Goal: Task Accomplishment & Management: Complete application form

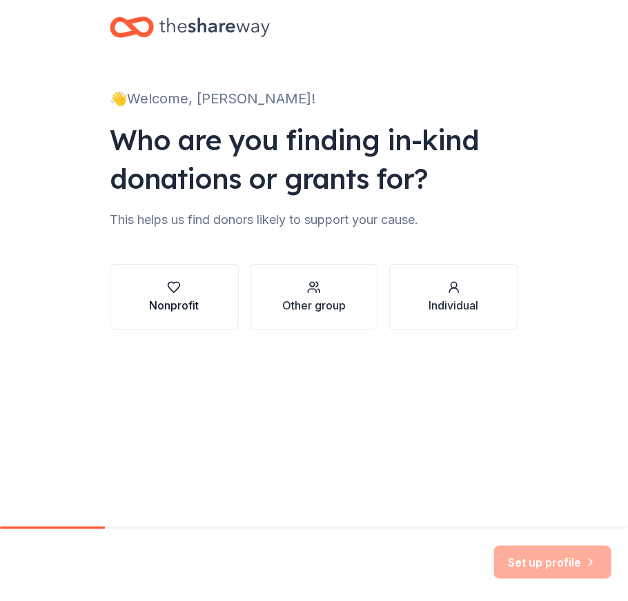
click at [197, 299] on div "Nonprofit" at bounding box center [174, 305] width 50 height 17
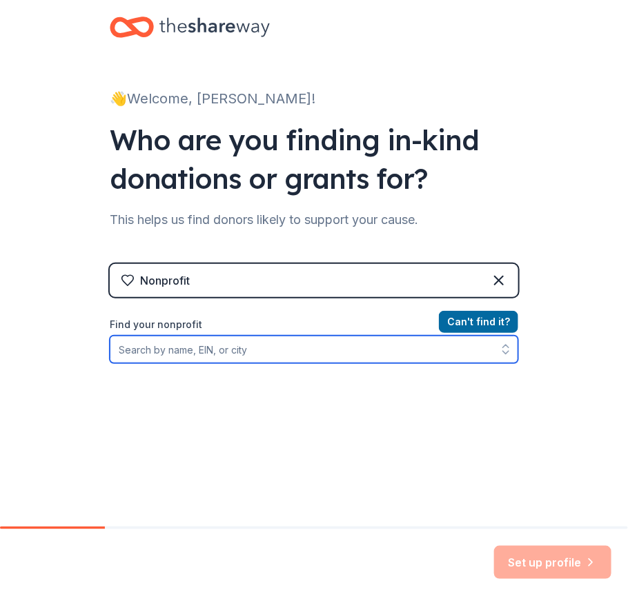
click at [331, 351] on input "Find your nonprofit" at bounding box center [314, 350] width 408 height 28
type input "Disabilities Network"
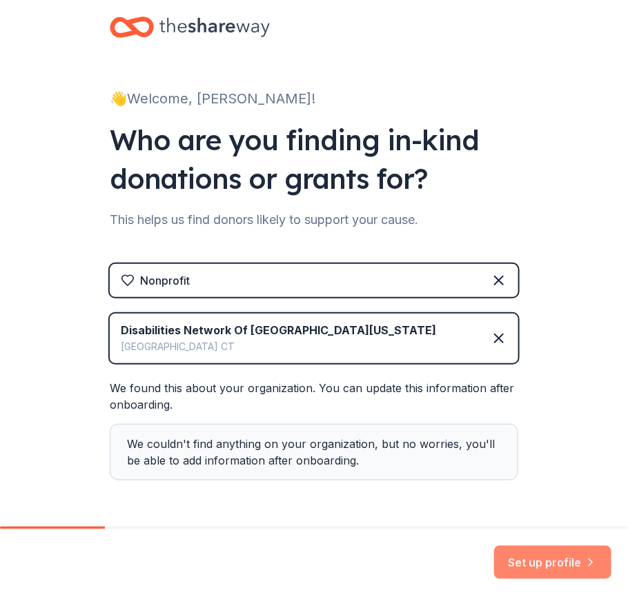
click at [555, 557] on button "Set up profile" at bounding box center [552, 562] width 117 height 33
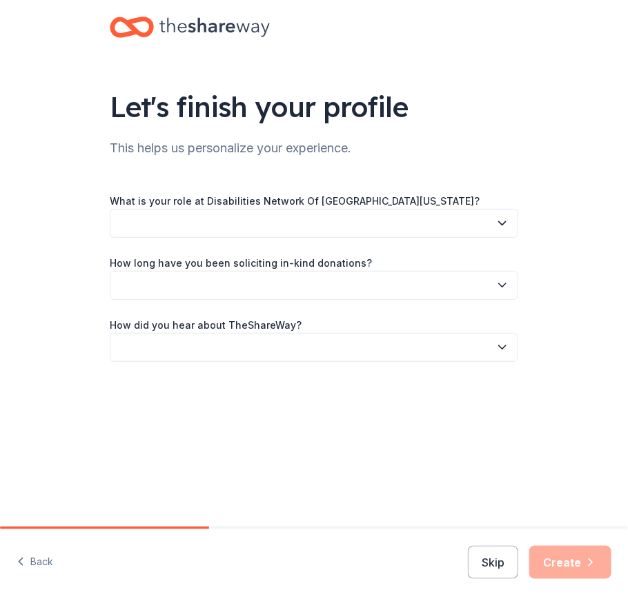
click at [216, 227] on button "button" at bounding box center [314, 223] width 408 height 29
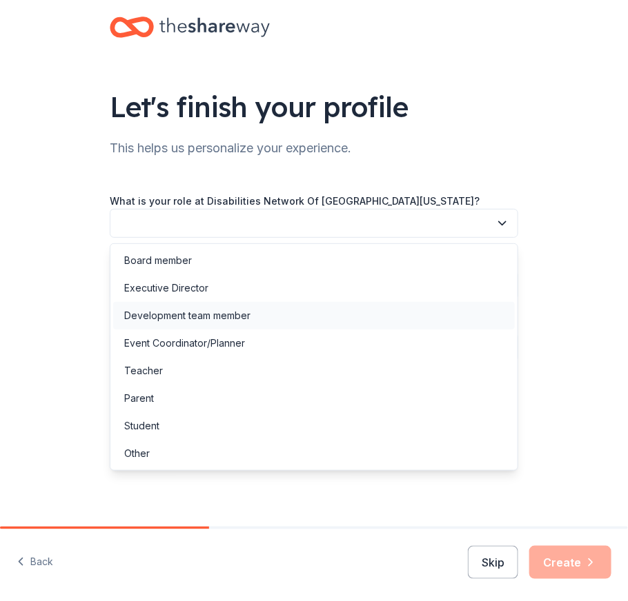
click at [165, 317] on div "Development team member" at bounding box center [187, 316] width 126 height 17
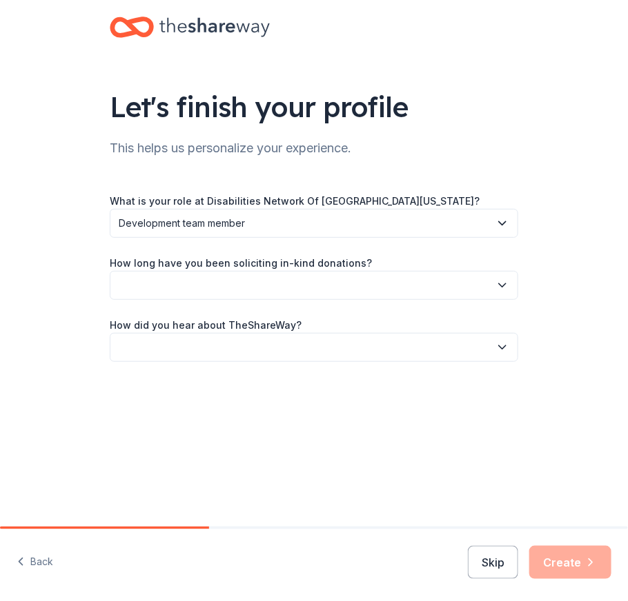
click at [186, 281] on button "button" at bounding box center [314, 285] width 408 height 29
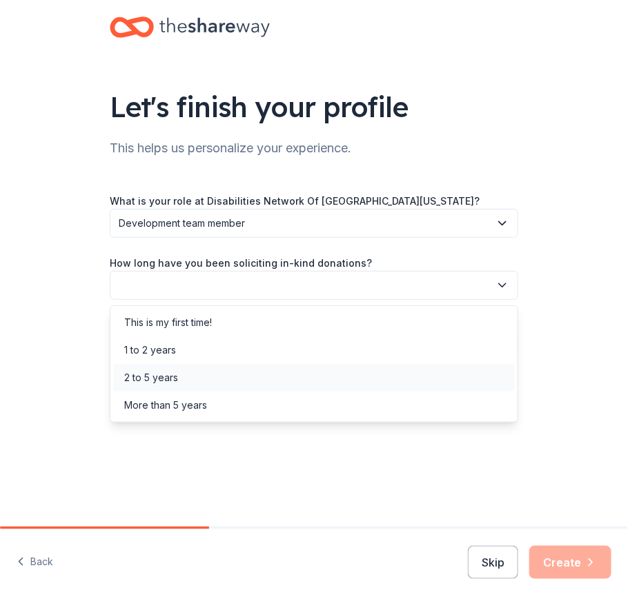
click at [160, 380] on div "2 to 5 years" at bounding box center [151, 378] width 54 height 17
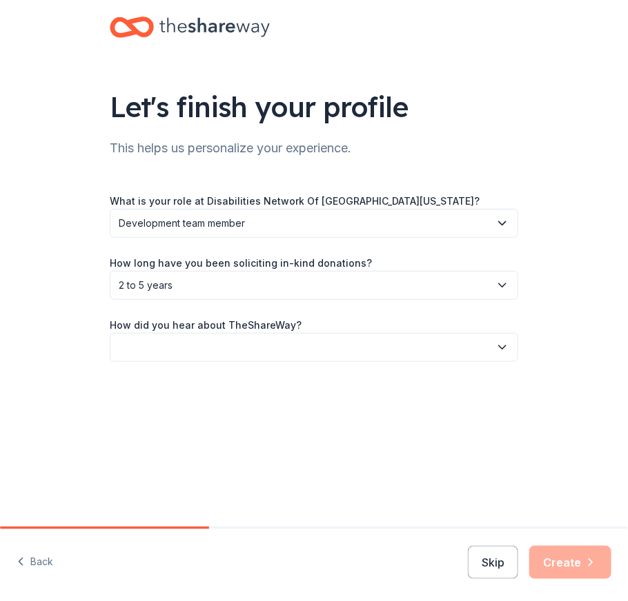
click at [206, 349] on button "button" at bounding box center [314, 347] width 408 height 29
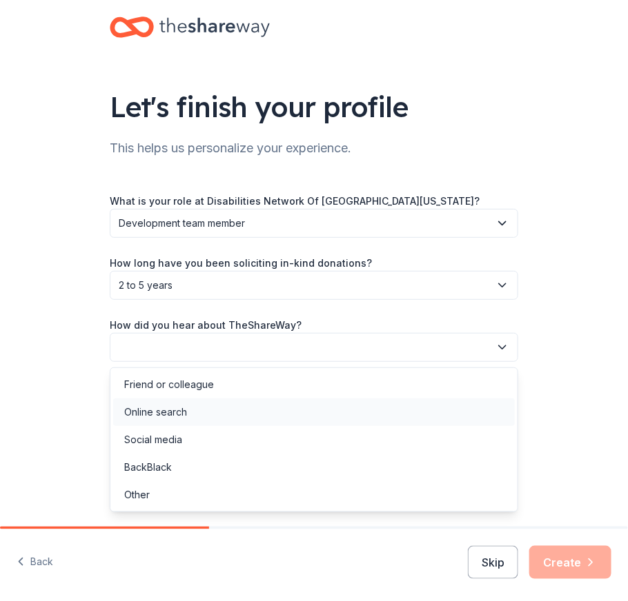
click at [162, 411] on div "Online search" at bounding box center [155, 412] width 63 height 17
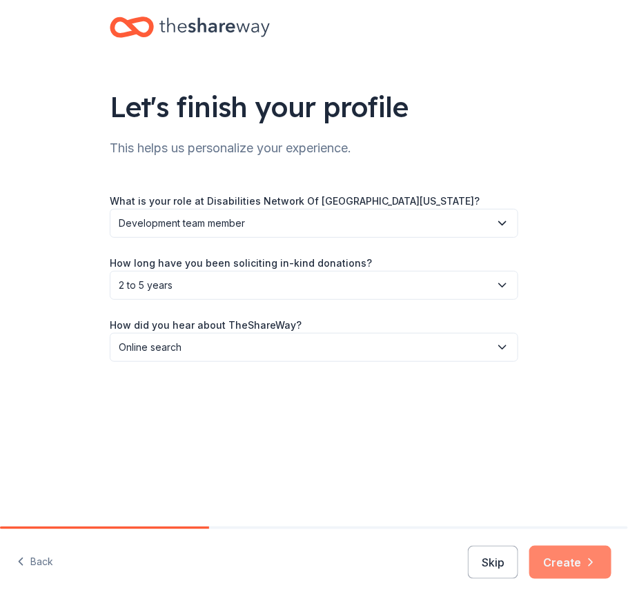
click at [578, 561] on button "Create" at bounding box center [570, 562] width 82 height 33
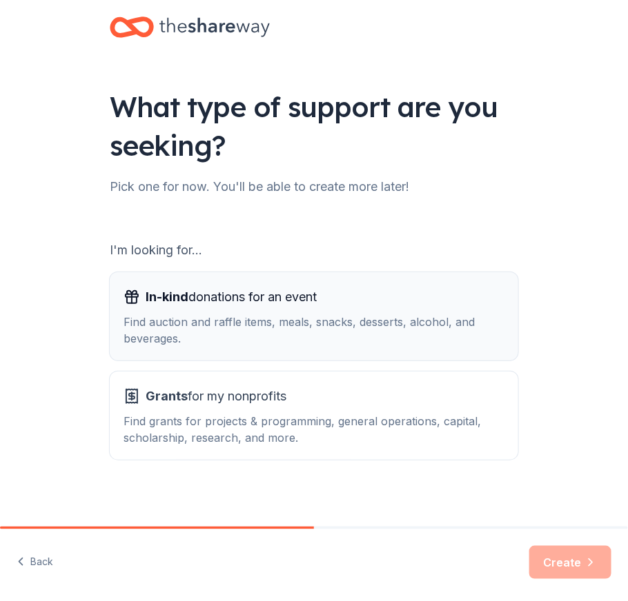
click at [227, 319] on div "Find auction and raffle items, meals, snacks, desserts, alcohol, and beverages." at bounding box center [313, 330] width 381 height 33
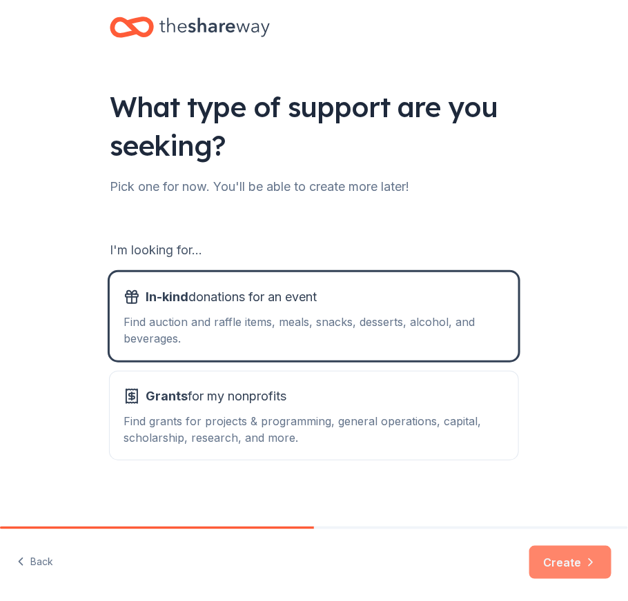
click at [557, 568] on button "Create" at bounding box center [570, 562] width 82 height 33
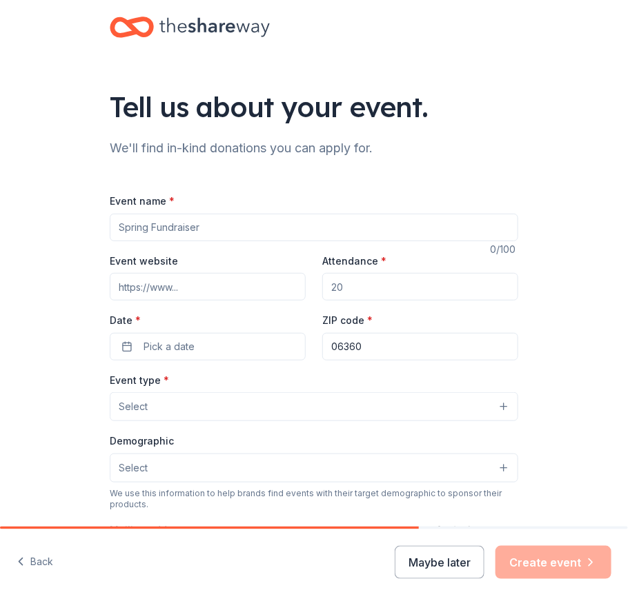
click at [222, 230] on input "Event name *" at bounding box center [314, 228] width 408 height 28
type input "DNEC Trivia Night Fundaiser"
click at [354, 292] on input "Attendance *" at bounding box center [420, 287] width 196 height 28
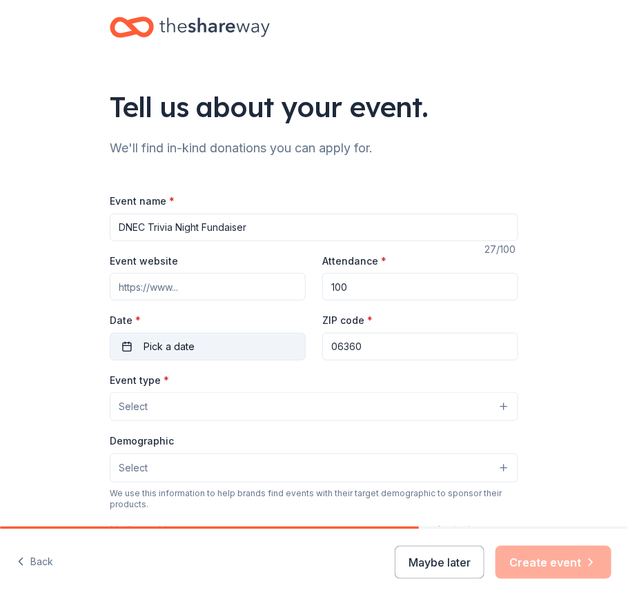
type input "100"
click at [212, 352] on button "Pick a date" at bounding box center [208, 347] width 196 height 28
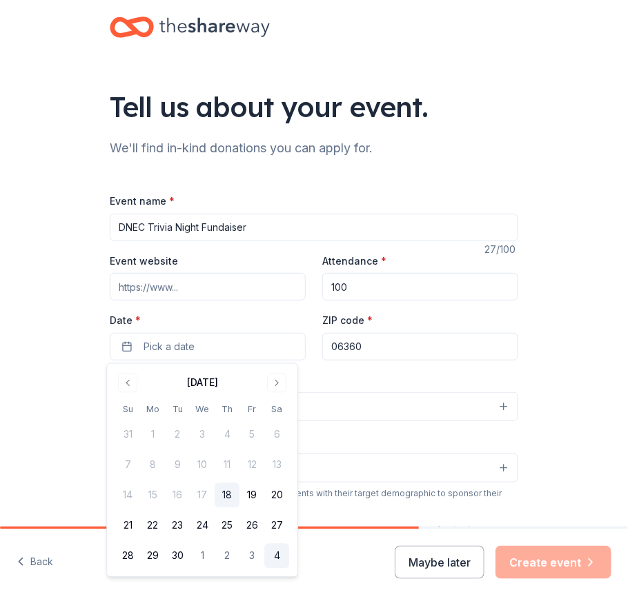
click at [277, 553] on button "4" at bounding box center [276, 556] width 25 height 25
click at [386, 345] on input "06360" at bounding box center [420, 347] width 196 height 28
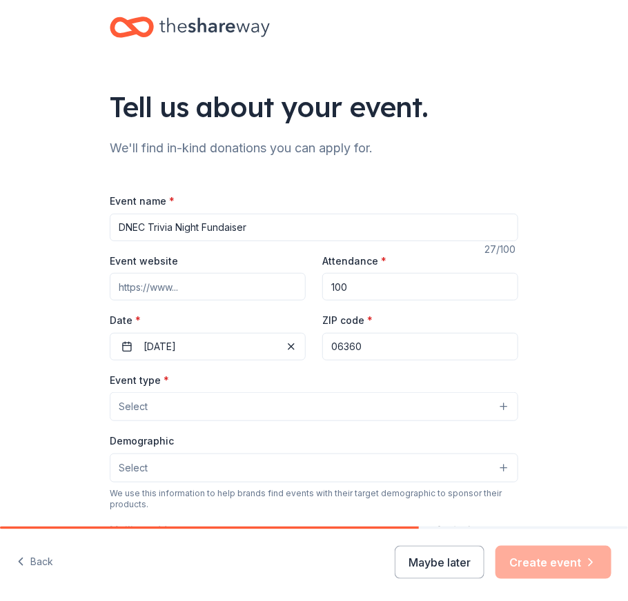
click at [148, 411] on button "Select" at bounding box center [314, 406] width 408 height 29
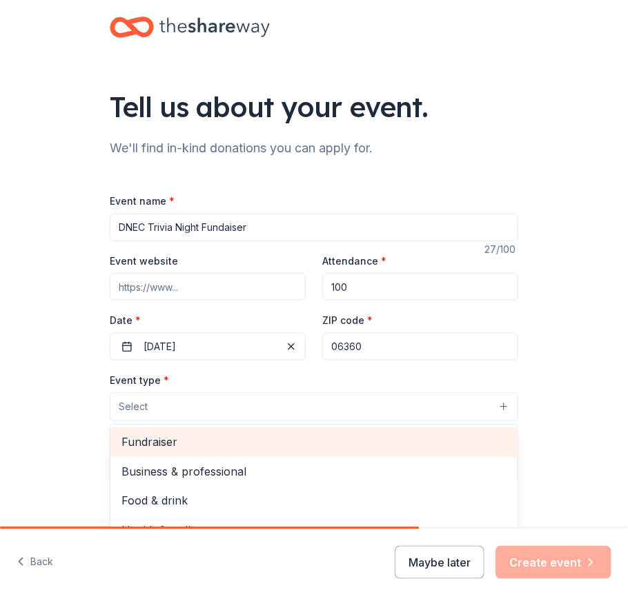
click at [149, 443] on span "Fundraiser" at bounding box center [313, 442] width 385 height 18
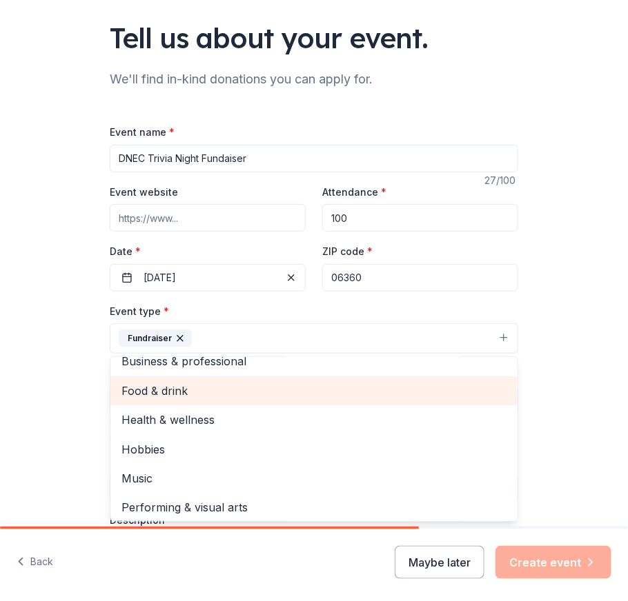
scroll to position [16, 0]
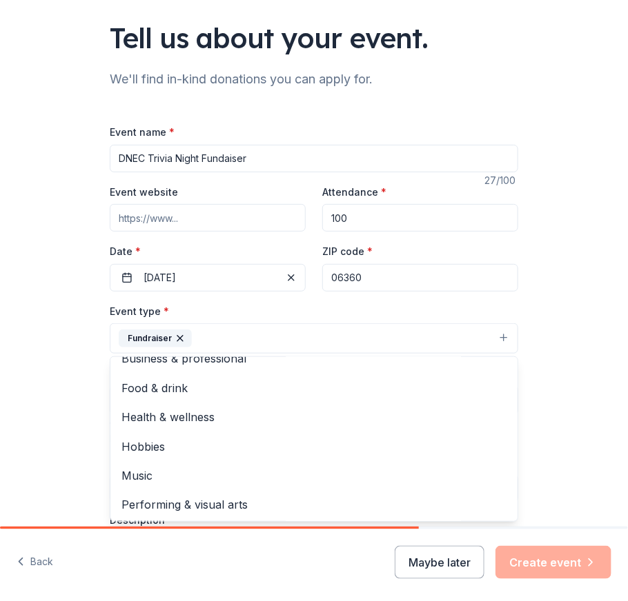
click at [540, 408] on div "Tell us about your event. We'll find in-kind donations you can apply for. Event…" at bounding box center [314, 379] width 628 height 897
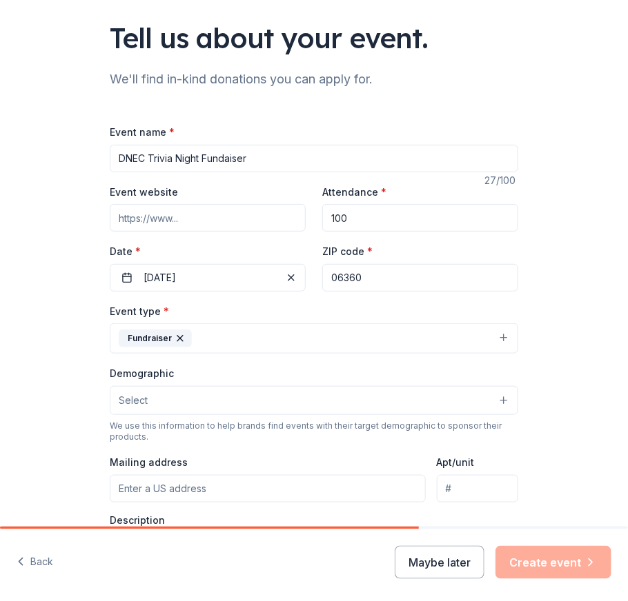
click at [199, 402] on button "Select" at bounding box center [314, 400] width 408 height 29
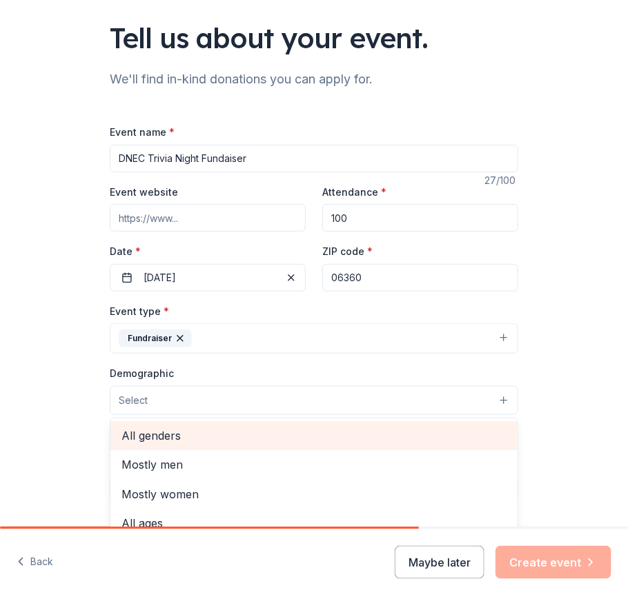
click at [185, 430] on span "All genders" at bounding box center [313, 436] width 385 height 18
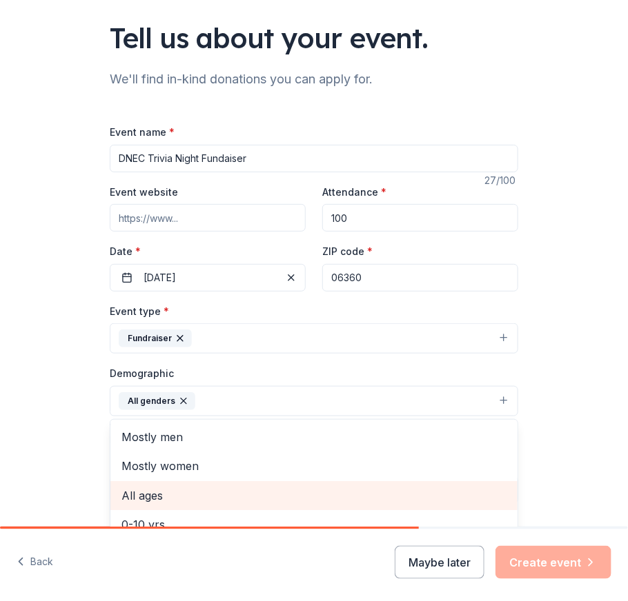
click at [154, 498] on span "All ages" at bounding box center [313, 496] width 385 height 18
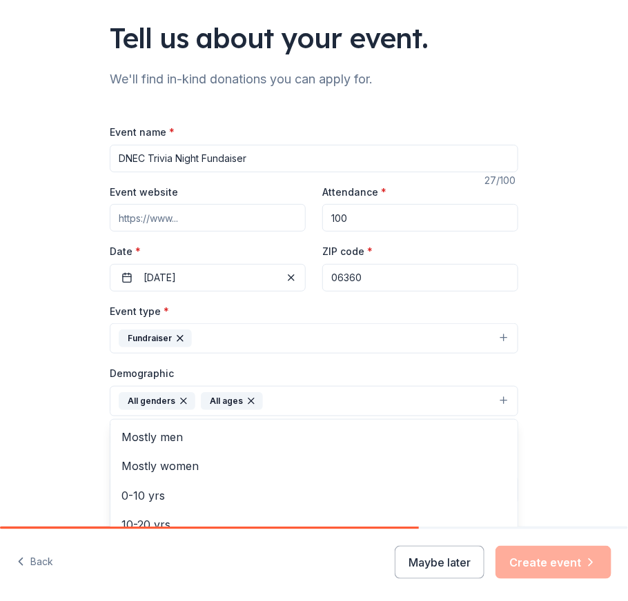
click at [545, 401] on div "Tell us about your event. We'll find in-kind donations you can apply for. Event…" at bounding box center [314, 380] width 628 height 899
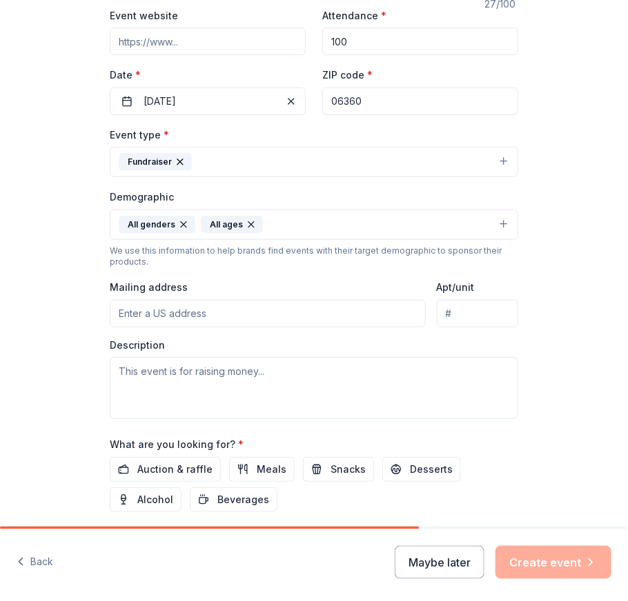
scroll to position [276, 0]
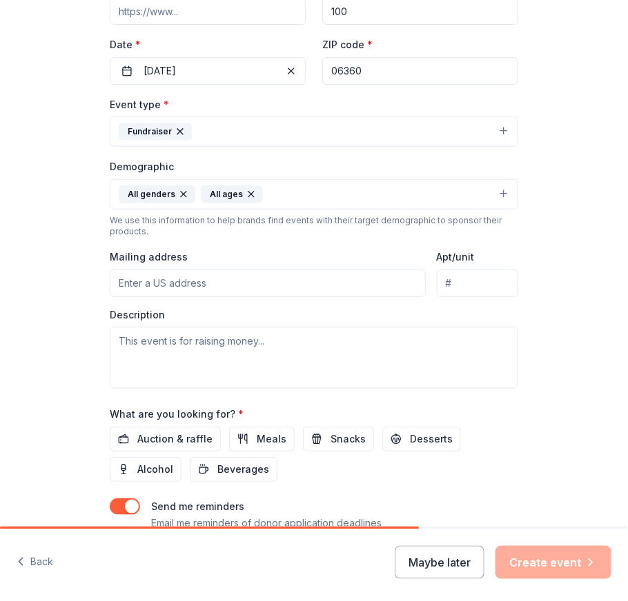
click at [212, 278] on input "Mailing address" at bounding box center [268, 284] width 316 height 28
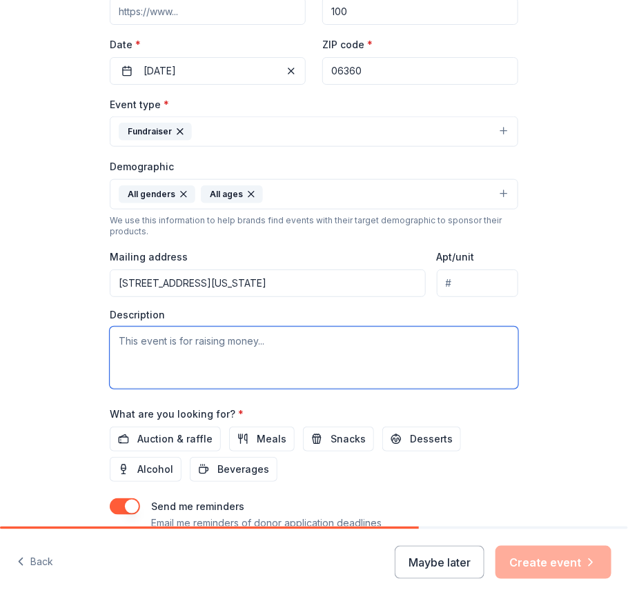
click at [259, 339] on textarea at bounding box center [314, 358] width 408 height 62
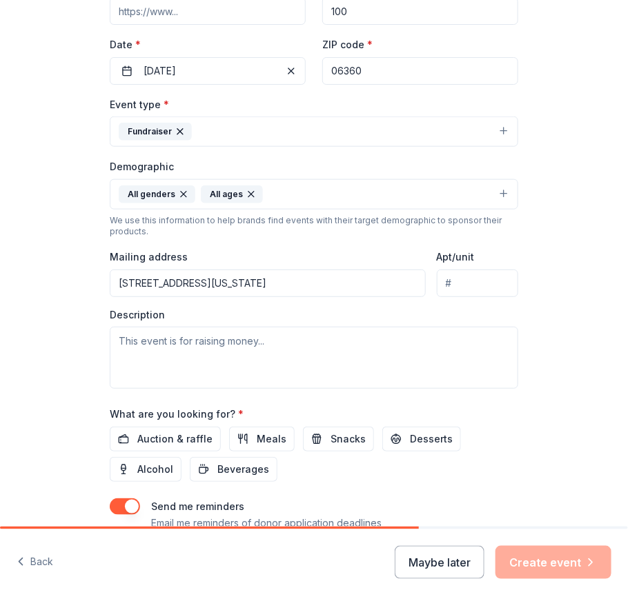
click at [262, 286] on input "19 Ohio Ave" at bounding box center [268, 284] width 316 height 28
type input "19 Ohio Avenue, Norwich, CT, 06360"
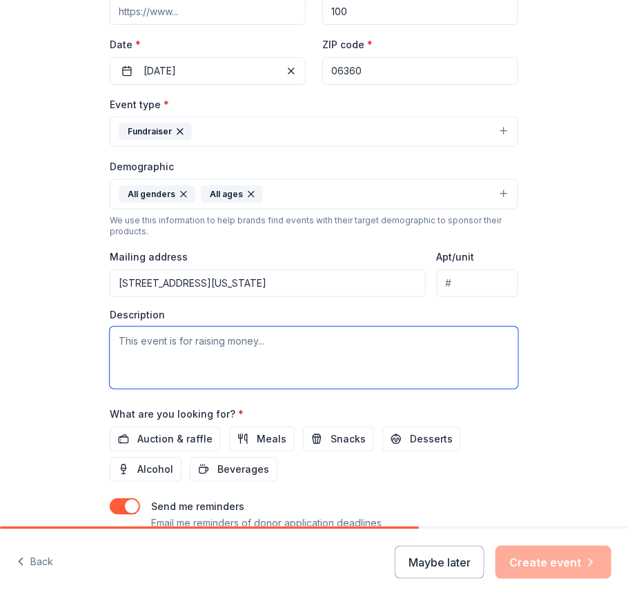
click at [264, 347] on textarea at bounding box center [314, 358] width 408 height 62
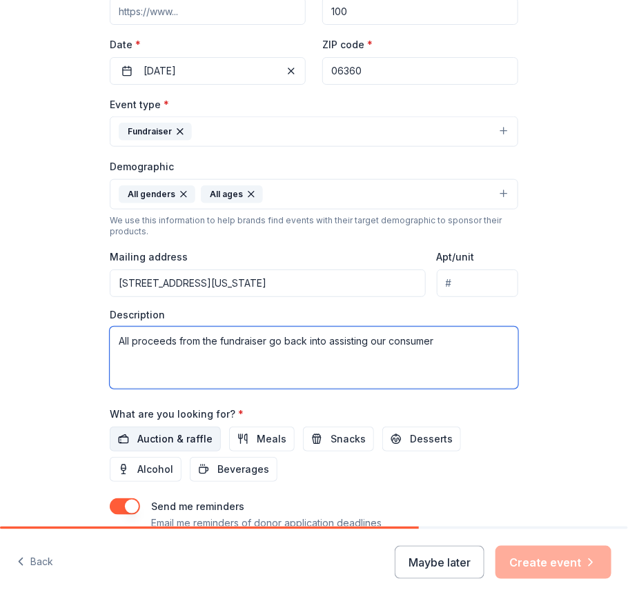
type textarea "All proceeds from the fundraiser go back into assisting our consumer"
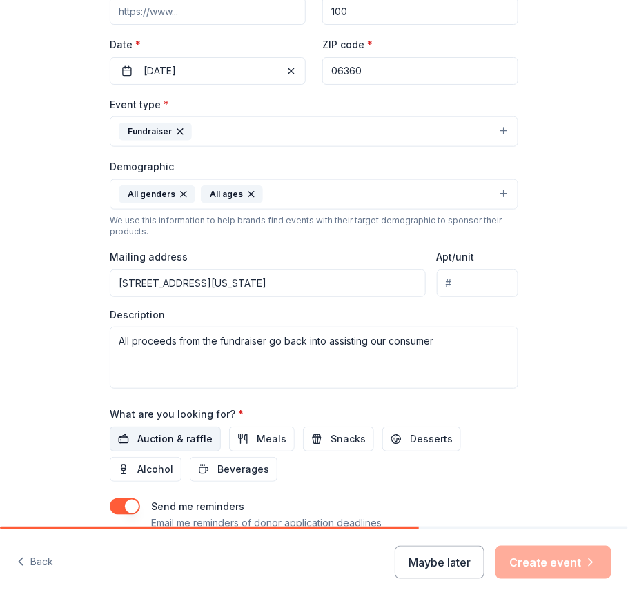
click at [179, 437] on span "Auction & raffle" at bounding box center [174, 439] width 75 height 17
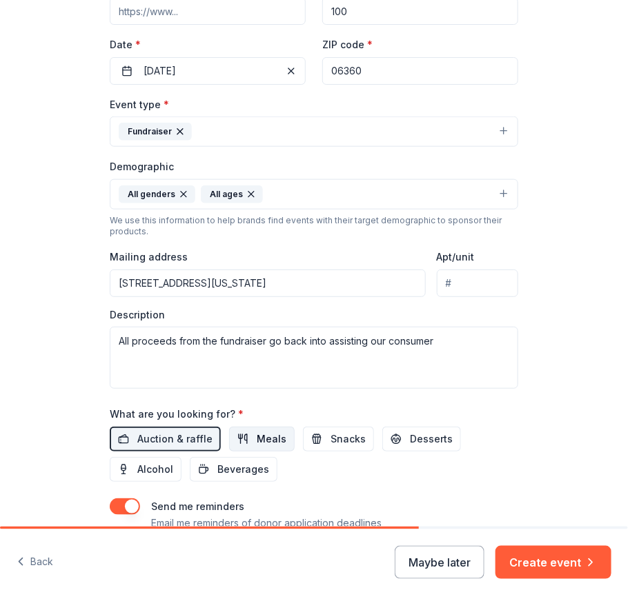
click at [237, 435] on button "Meals" at bounding box center [262, 439] width 66 height 25
click at [170, 432] on span "Auction & raffle" at bounding box center [174, 439] width 75 height 17
click at [264, 440] on span "Meals" at bounding box center [272, 439] width 30 height 17
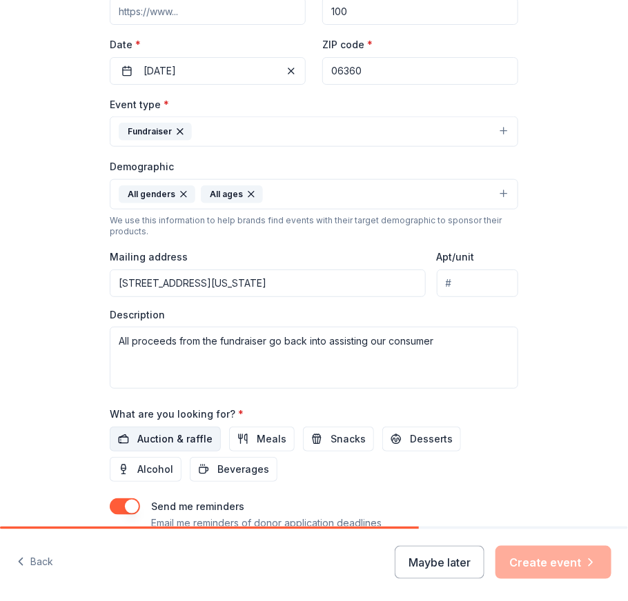
click at [161, 432] on span "Auction & raffle" at bounding box center [174, 439] width 75 height 17
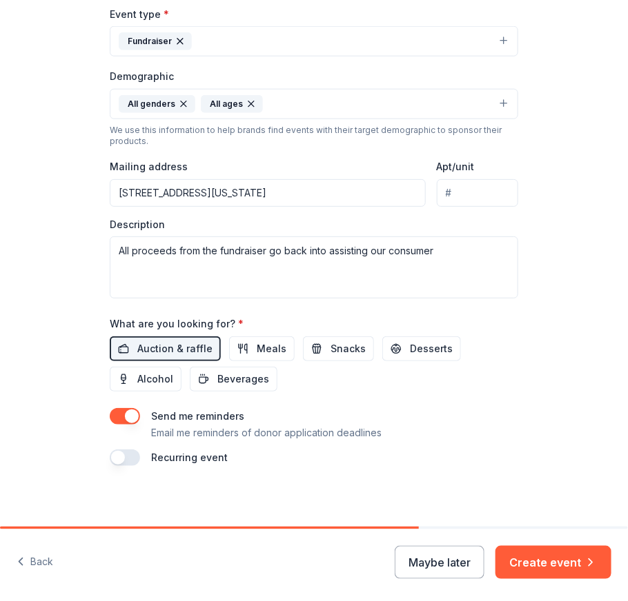
scroll to position [370, 0]
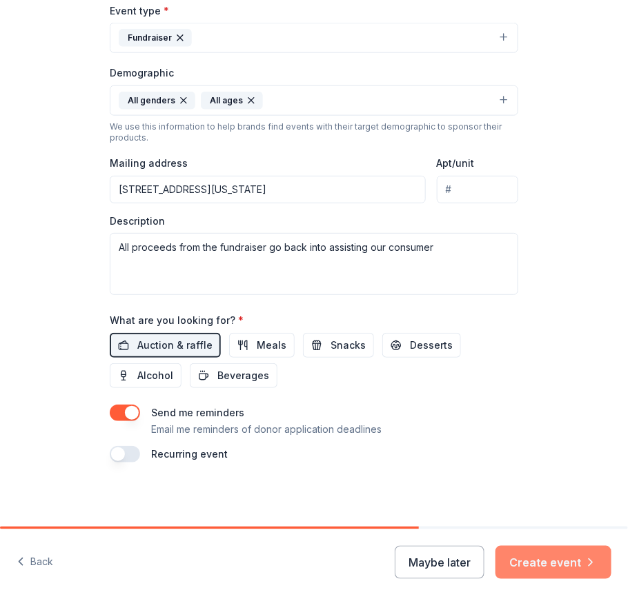
click at [546, 561] on button "Create event" at bounding box center [553, 562] width 116 height 33
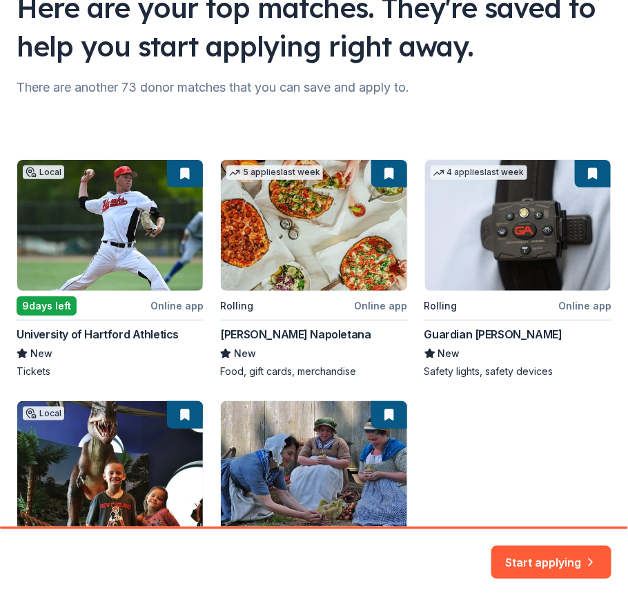
scroll to position [65, 0]
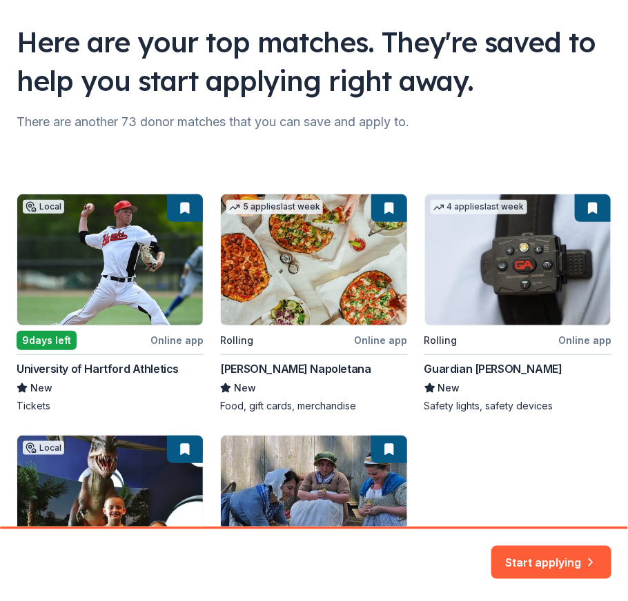
click at [262, 297] on div "Local 9 days left Online app University of Hartford Athletics New Tickets 5 app…" at bounding box center [314, 431] width 594 height 474
click at [251, 367] on div "Local 9 days left Online app University of Hartford Athletics New Tickets 5 app…" at bounding box center [314, 431] width 594 height 474
click at [579, 565] on button "Start applying" at bounding box center [551, 554] width 120 height 33
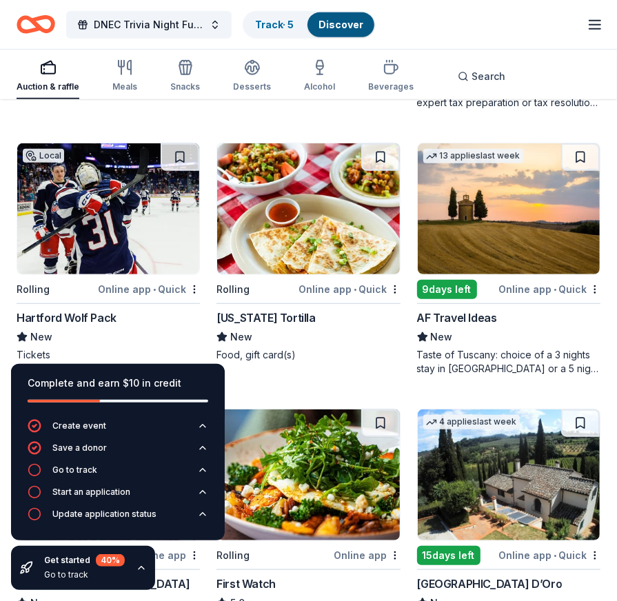
scroll to position [414, 0]
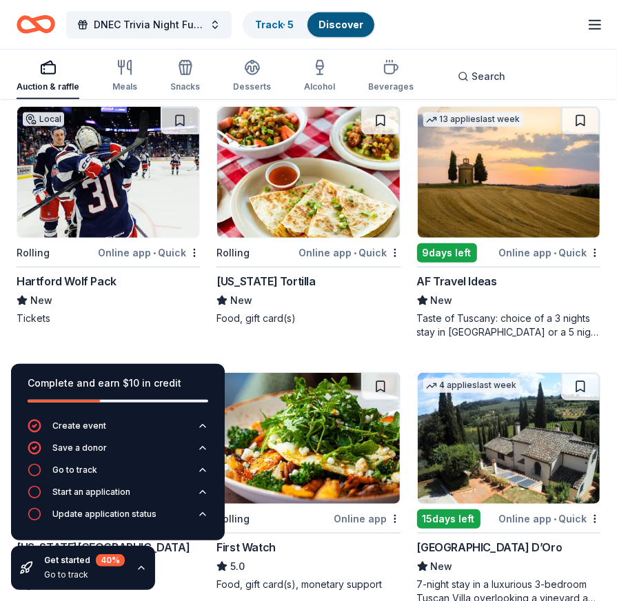
click at [62, 234] on img at bounding box center [108, 172] width 182 height 131
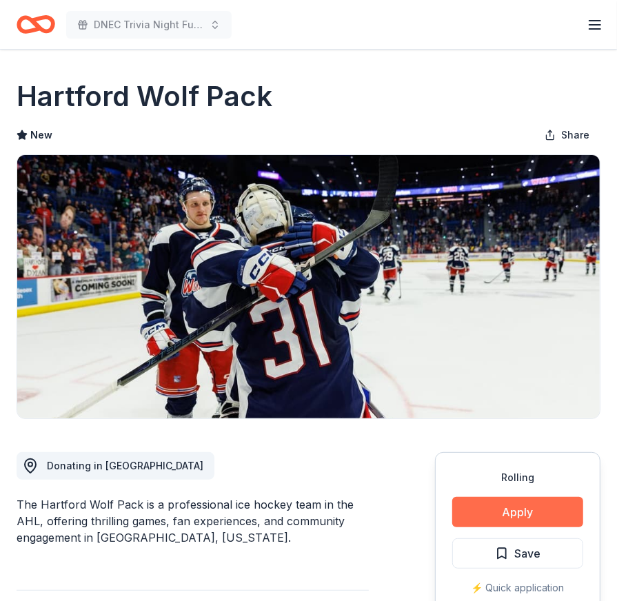
click at [468, 511] on button "Apply" at bounding box center [517, 512] width 131 height 30
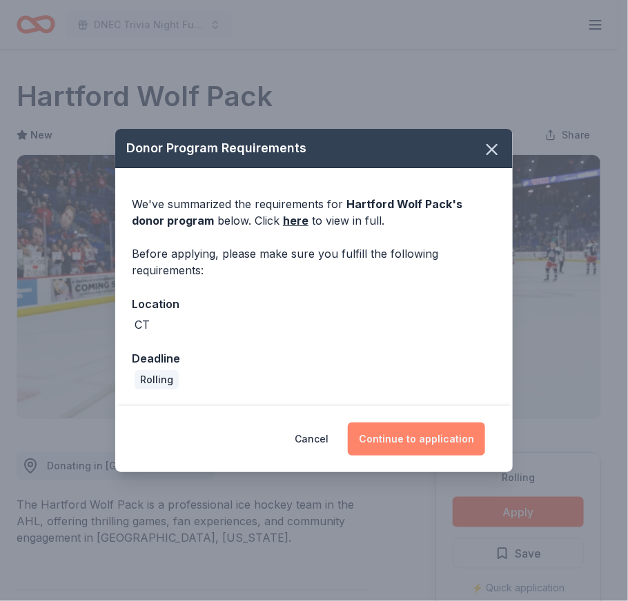
click at [447, 448] on button "Continue to application" at bounding box center [416, 439] width 137 height 33
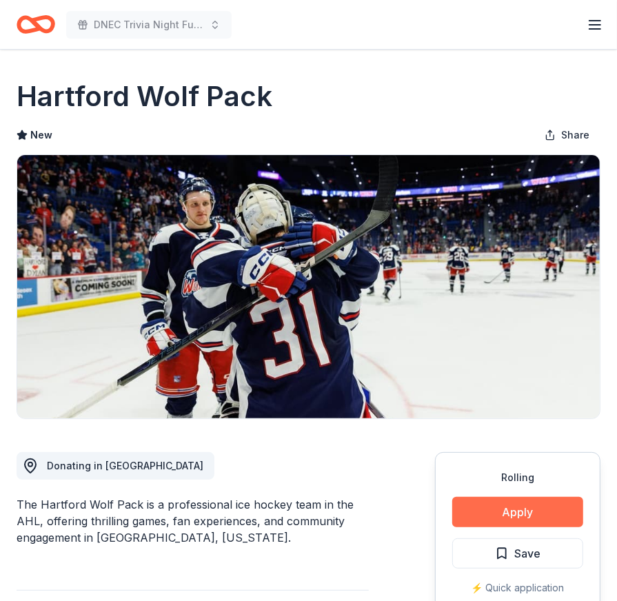
click at [541, 516] on button "Apply" at bounding box center [517, 512] width 131 height 30
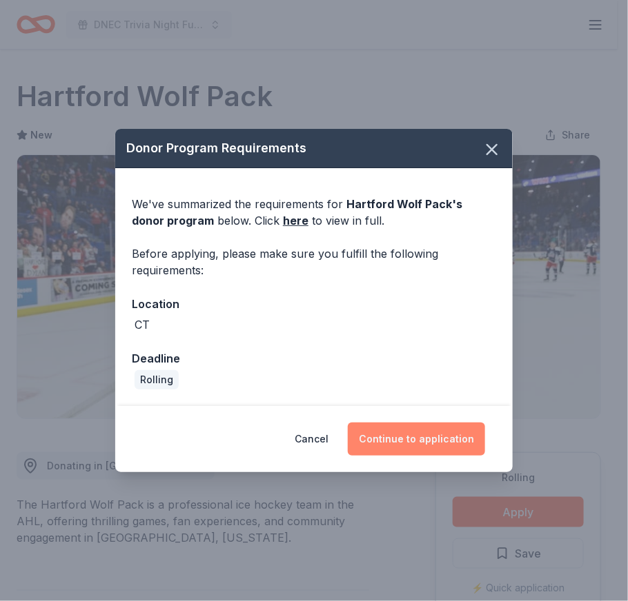
click at [397, 438] on button "Continue to application" at bounding box center [416, 439] width 137 height 33
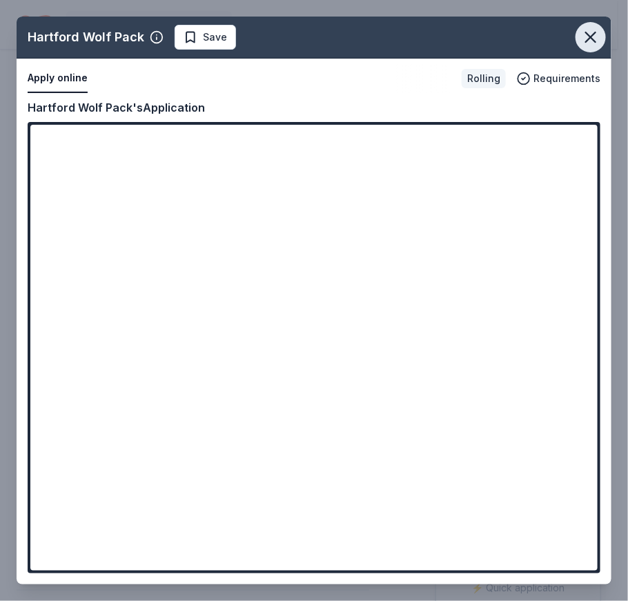
click at [595, 37] on icon "button" at bounding box center [590, 37] width 19 height 19
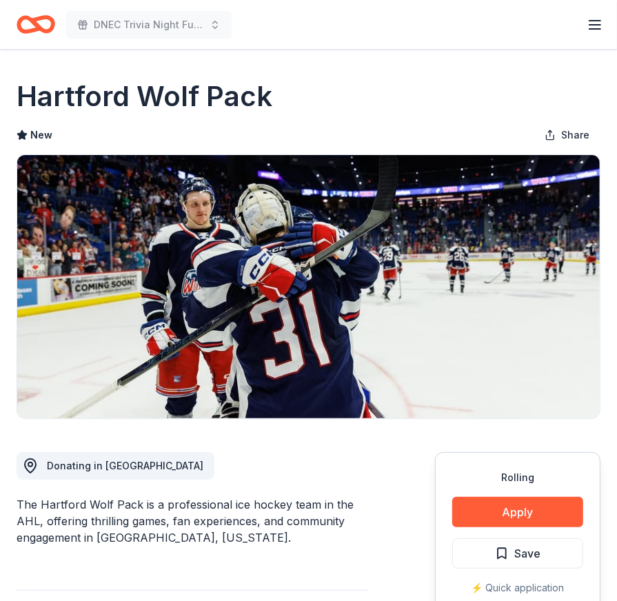
click at [592, 26] on icon "button" at bounding box center [595, 25] width 17 height 17
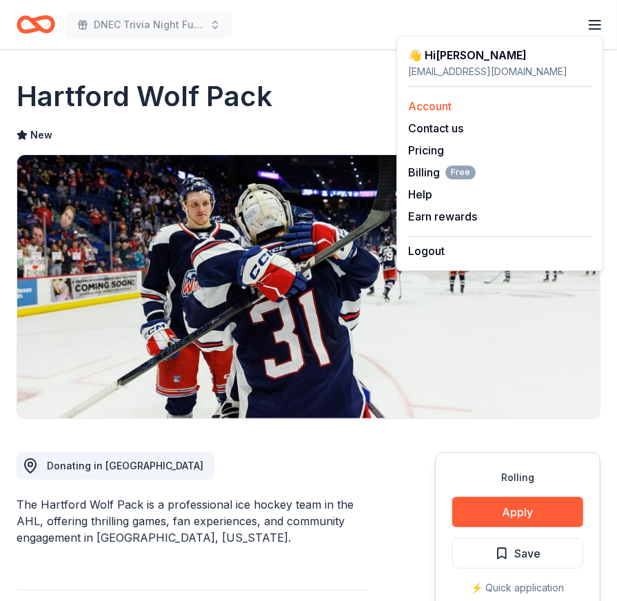
click at [429, 109] on link "Account" at bounding box center [429, 106] width 43 height 14
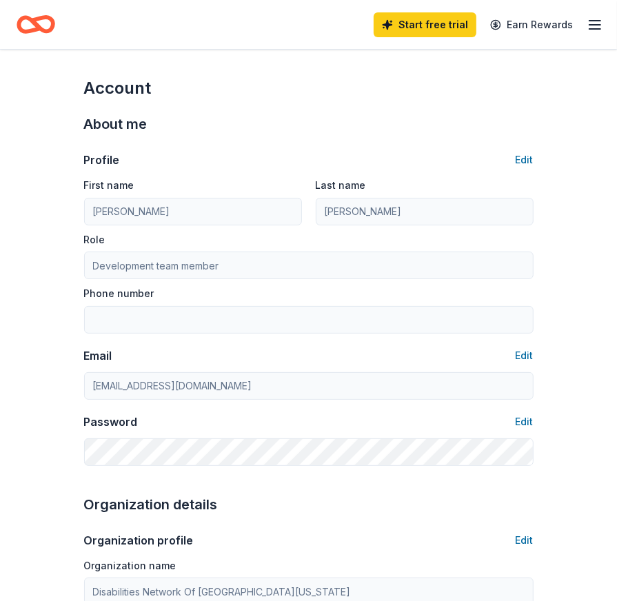
click at [592, 25] on line "button" at bounding box center [595, 25] width 11 height 0
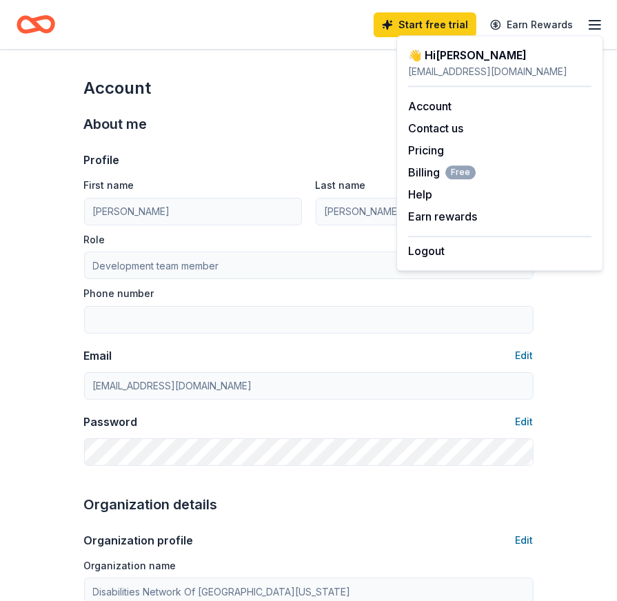
click at [419, 59] on div "👋 Hi Judy" at bounding box center [499, 55] width 183 height 17
click at [451, 74] on div "jsherman@dnec.org" at bounding box center [499, 71] width 183 height 17
drag, startPoint x: 347, startPoint y: 120, endPoint x: 256, endPoint y: 107, distance: 92.0
click at [347, 119] on div "About me" at bounding box center [309, 124] width 450 height 22
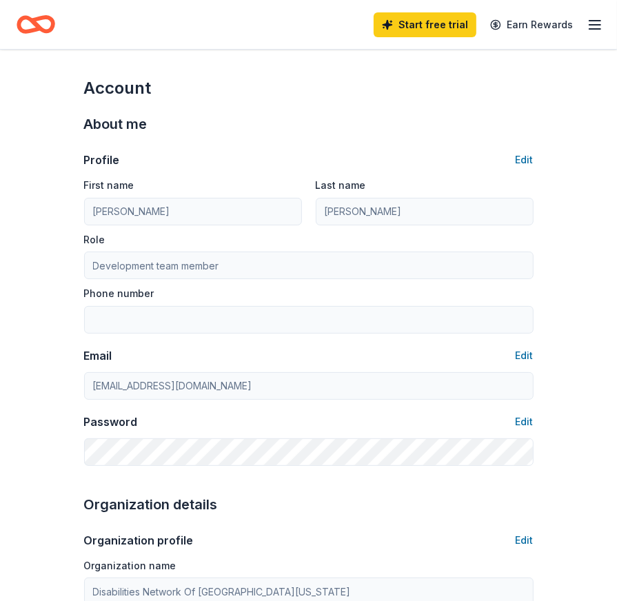
click at [34, 30] on icon "Home" at bounding box center [29, 24] width 21 height 14
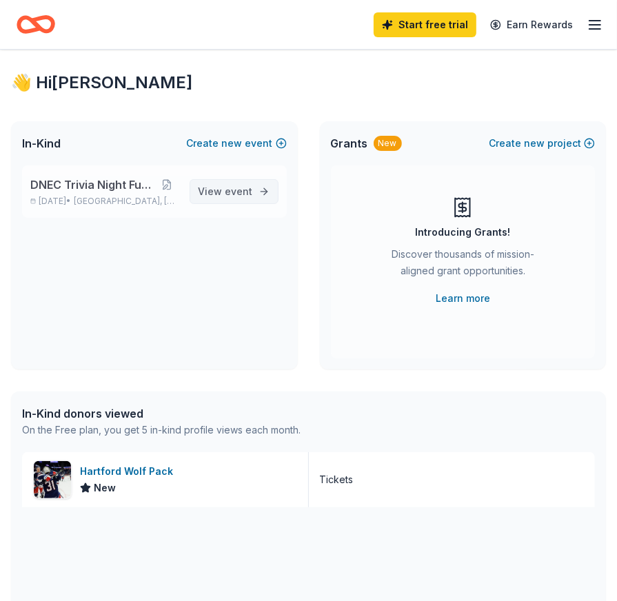
click at [223, 188] on span "View event" at bounding box center [226, 191] width 54 height 17
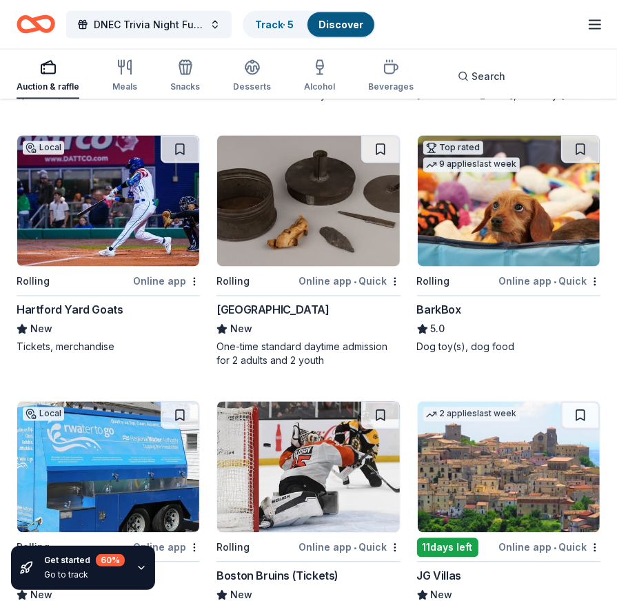
scroll to position [1171, 0]
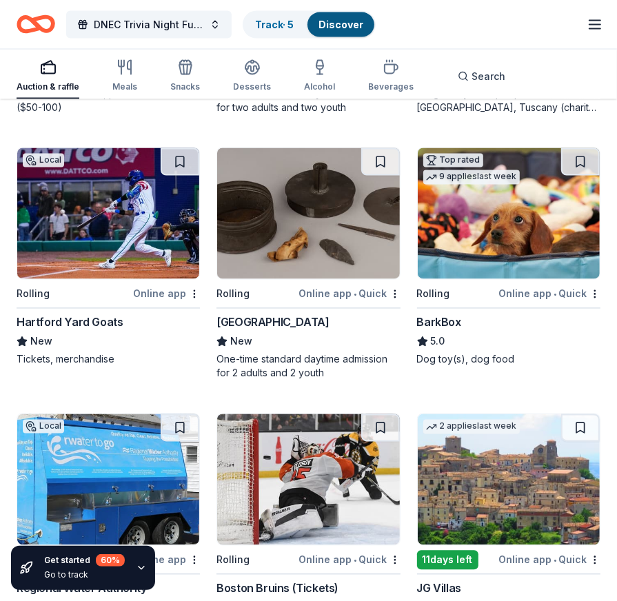
click at [470, 248] on img at bounding box center [509, 213] width 182 height 131
click at [321, 322] on div "Old Sturbridge Village" at bounding box center [273, 322] width 112 height 17
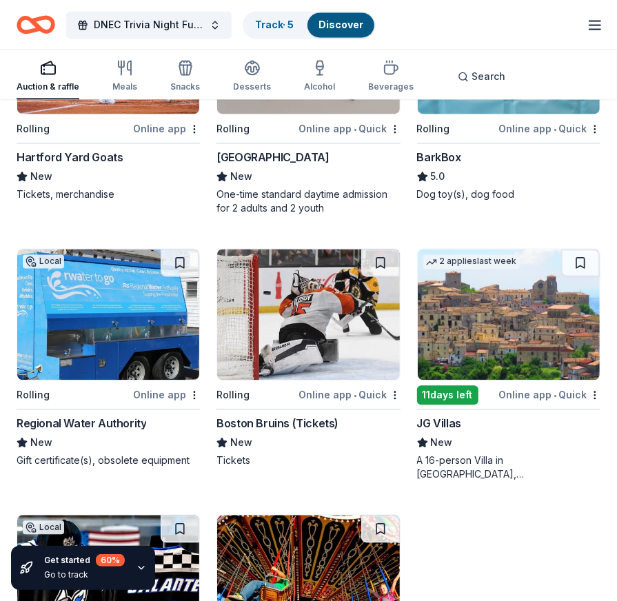
scroll to position [1378, 0]
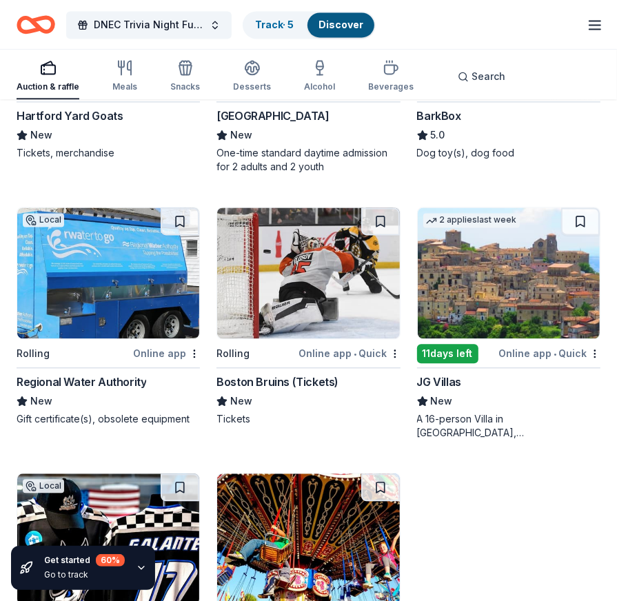
click at [326, 350] on div "Online app • Quick" at bounding box center [350, 353] width 102 height 17
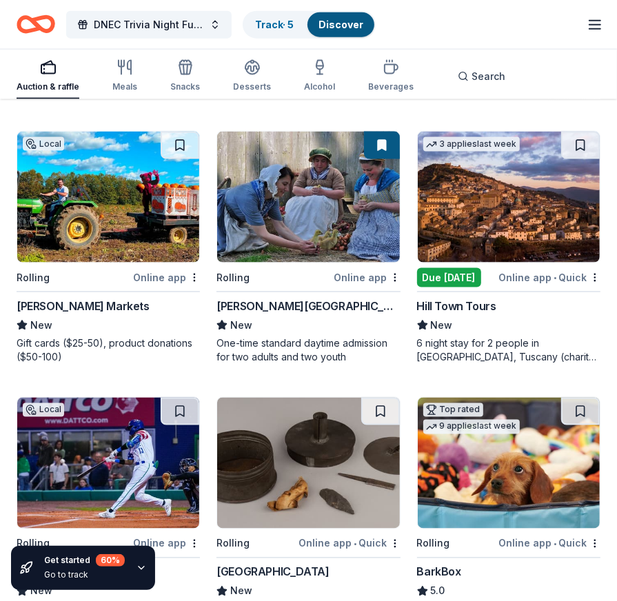
scroll to position [895, 0]
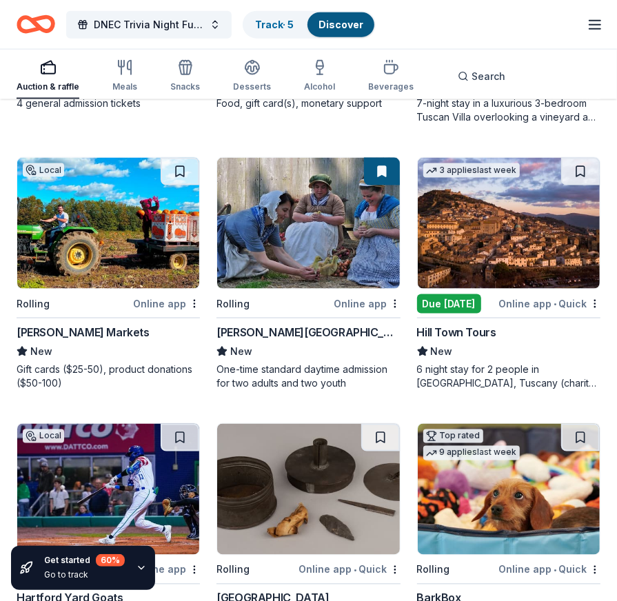
click at [93, 332] on div "LaBonne's Markets" at bounding box center [83, 332] width 133 height 17
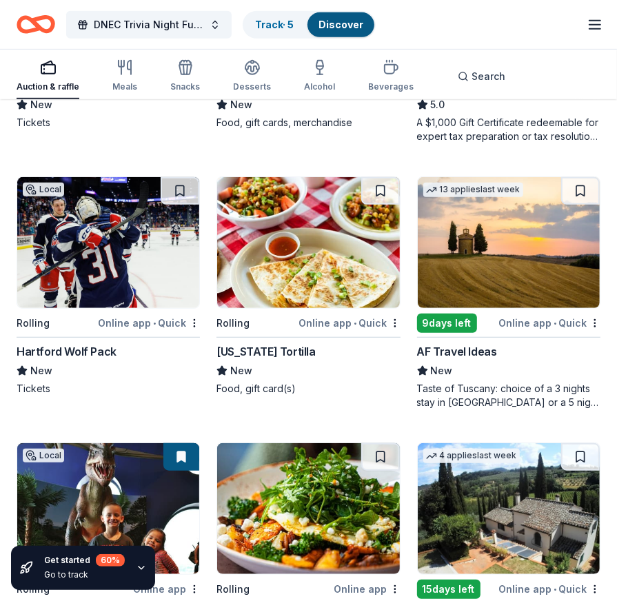
scroll to position [0, 0]
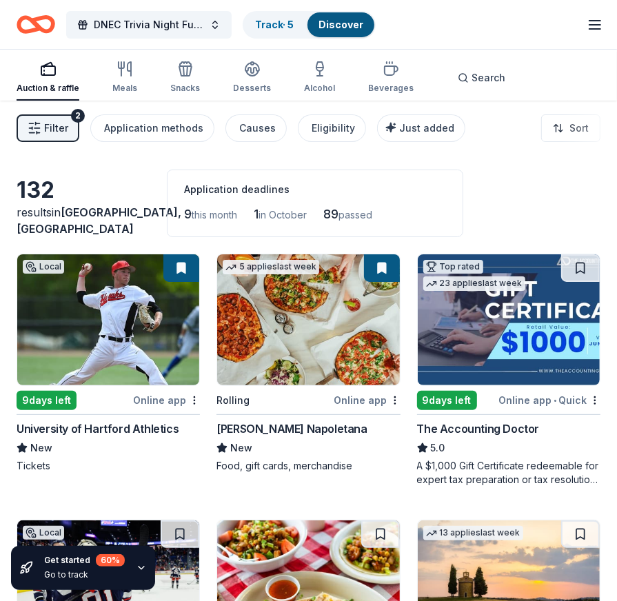
click at [309, 419] on div "5 applies last week Rolling Online app Frank Pepe Pizzeria Napoletana New Food,…" at bounding box center [308, 363] width 183 height 219
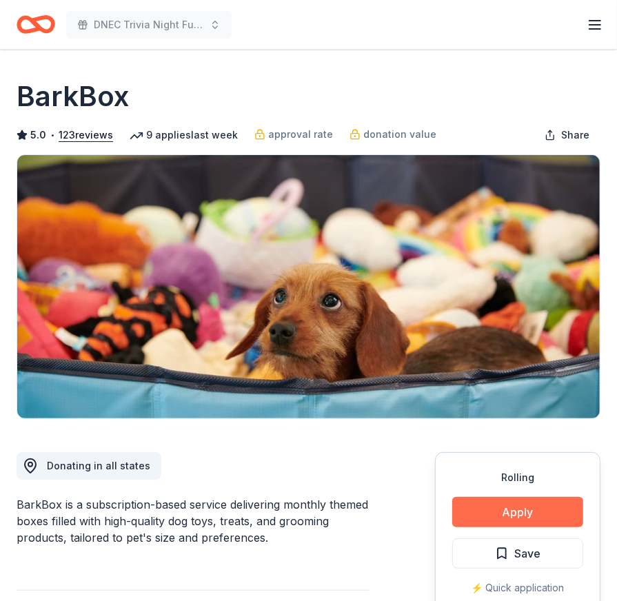
click at [513, 512] on button "Apply" at bounding box center [517, 512] width 131 height 30
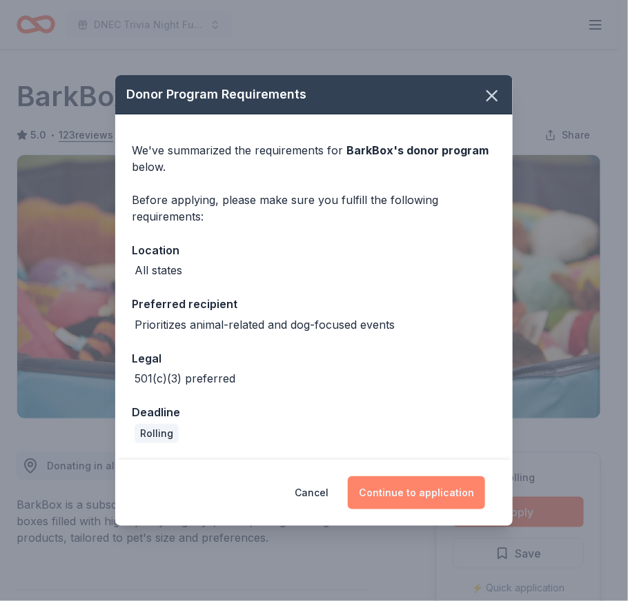
click at [417, 487] on button "Continue to application" at bounding box center [416, 493] width 137 height 33
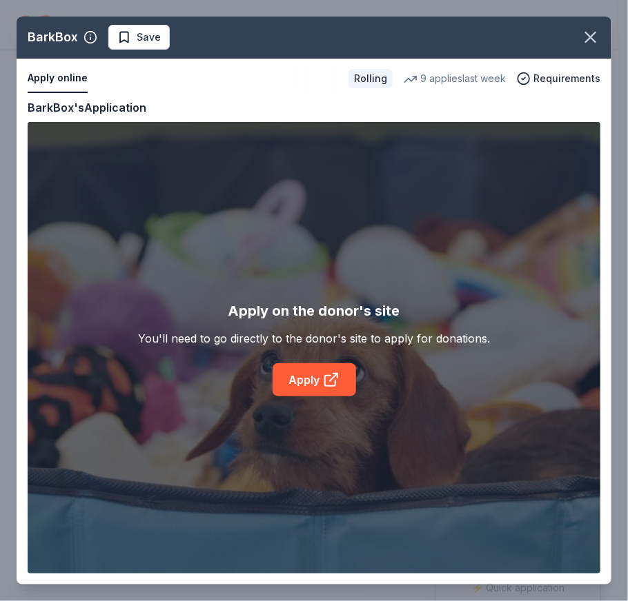
click at [343, 383] on div "BarkBox Save Apply online Rolling 9 applies last week Requirements Copy and pas…" at bounding box center [314, 301] width 594 height 568
click at [286, 380] on div "BarkBox Save Apply online Rolling 9 applies last week Requirements Copy and pas…" at bounding box center [314, 301] width 594 height 568
click at [301, 381] on div "BarkBox Save Apply online Rolling 9 applies last week Requirements Copy and pas…" at bounding box center [314, 301] width 594 height 568
click at [332, 380] on div "BarkBox Save Apply online Rolling 9 applies last week Requirements Copy and pas…" at bounding box center [314, 301] width 594 height 568
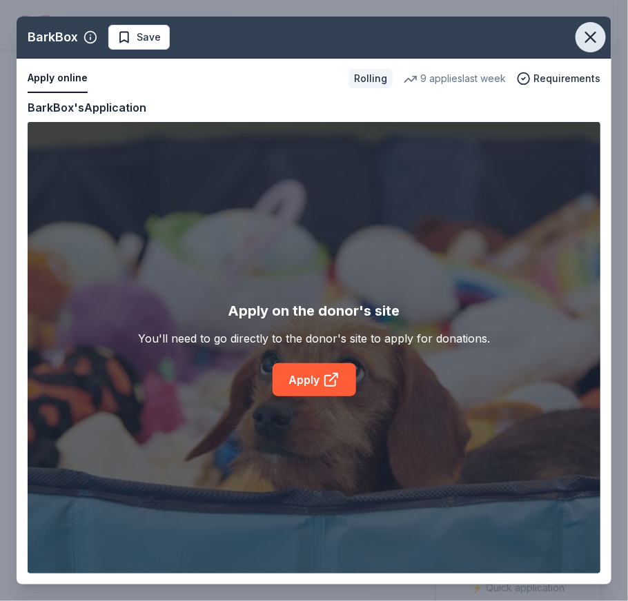
click at [596, 41] on icon "button" at bounding box center [590, 37] width 19 height 19
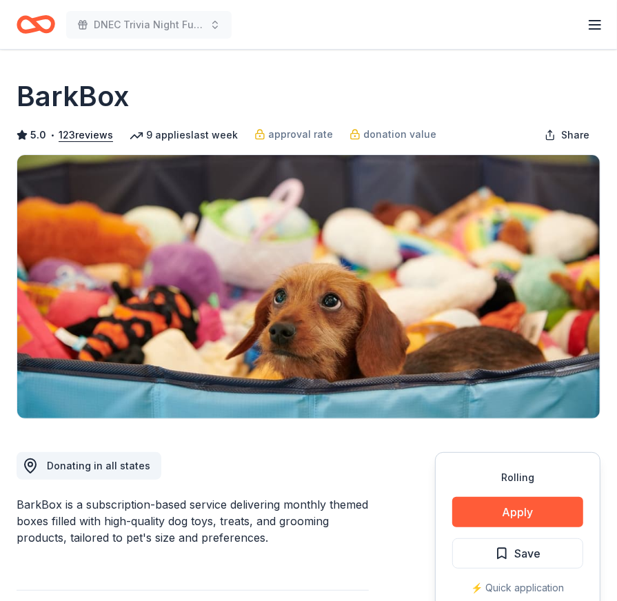
click at [593, 25] on line "button" at bounding box center [595, 25] width 11 height 0
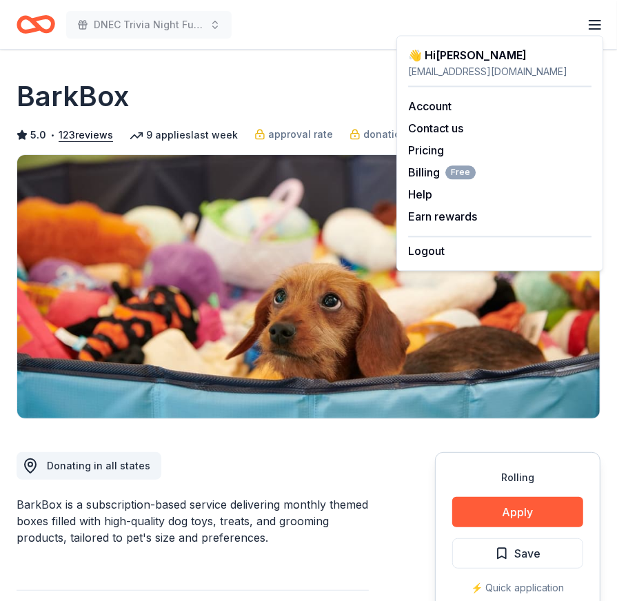
click at [423, 59] on div "👋 Hi Judy" at bounding box center [499, 55] width 183 height 17
click at [418, 74] on div "jsherman@dnec.org" at bounding box center [499, 71] width 183 height 17
click at [418, 109] on link "Account" at bounding box center [429, 106] width 43 height 14
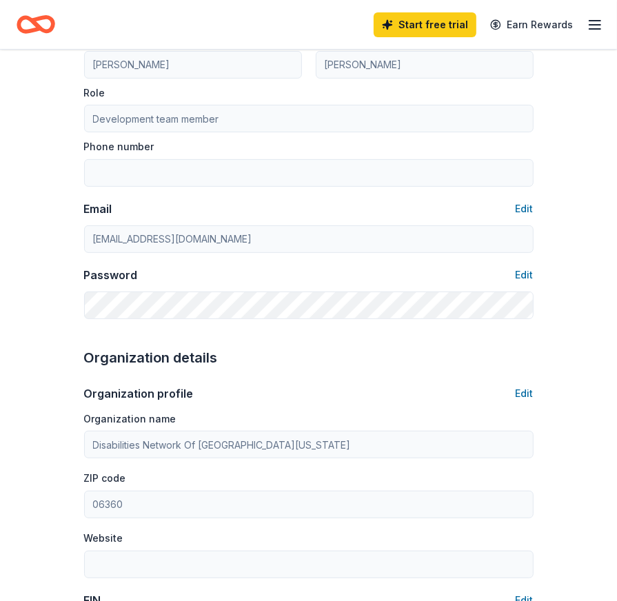
scroll to position [87, 0]
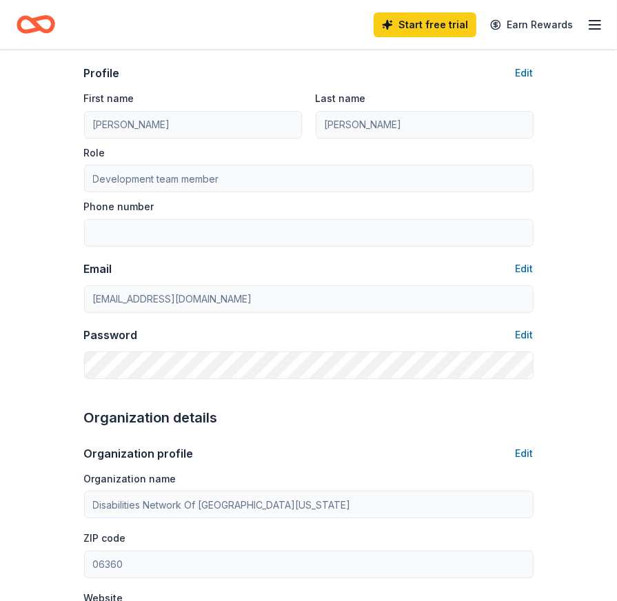
click at [598, 25] on line "button" at bounding box center [595, 25] width 11 height 0
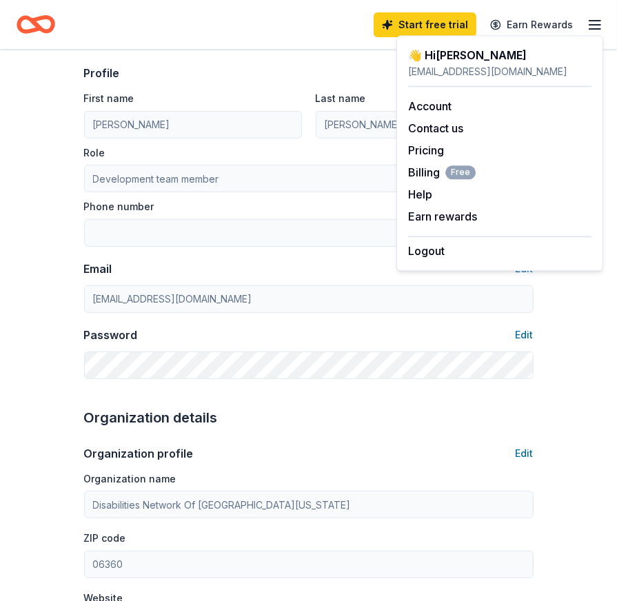
click at [223, 22] on div "Start free trial Earn Rewards" at bounding box center [309, 24] width 584 height 32
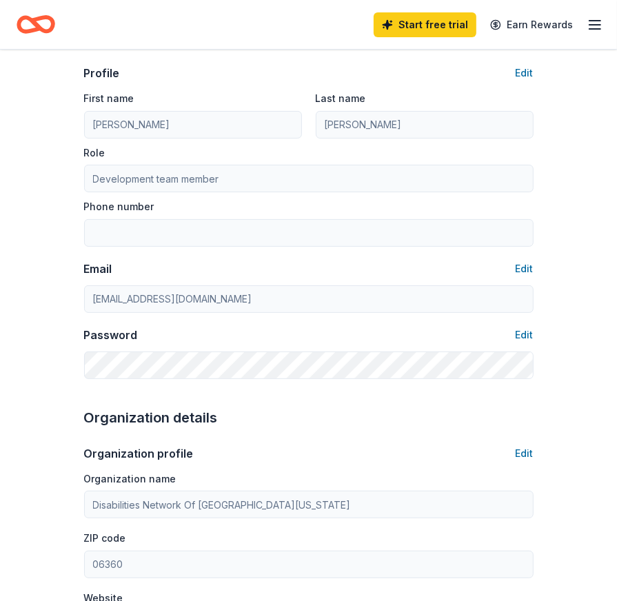
click at [34, 27] on icon "Home" at bounding box center [36, 24] width 39 height 32
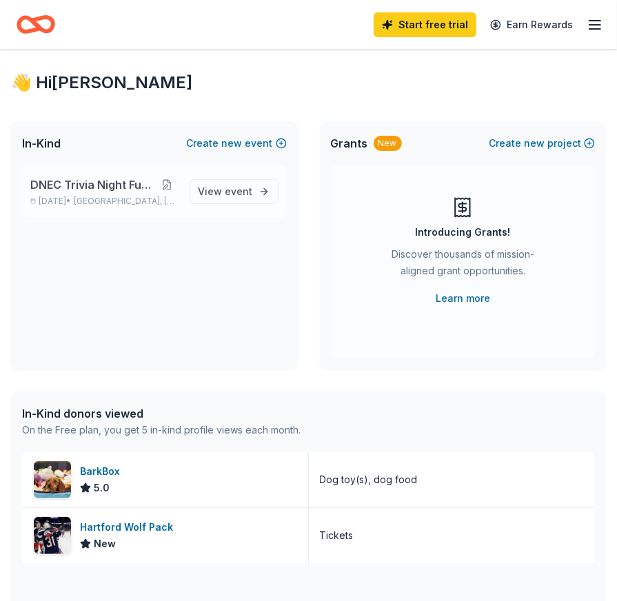
click at [173, 186] on button at bounding box center [167, 184] width 23 height 11
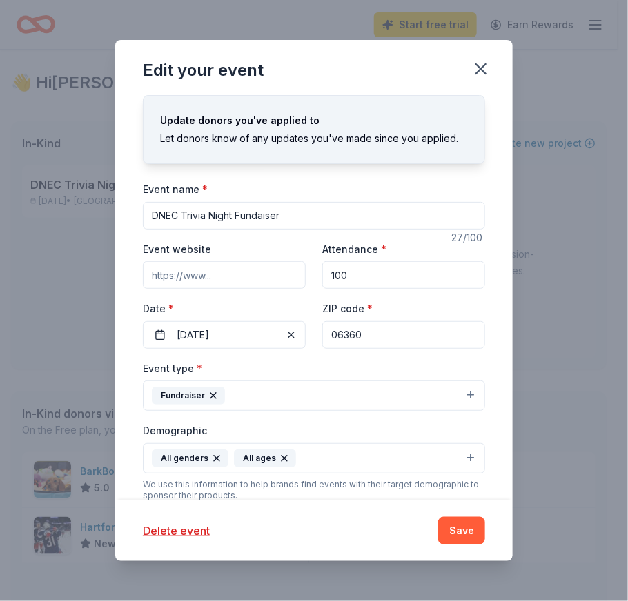
click at [259, 217] on input "DNEC Trivia Night Fundaiser" at bounding box center [314, 216] width 342 height 28
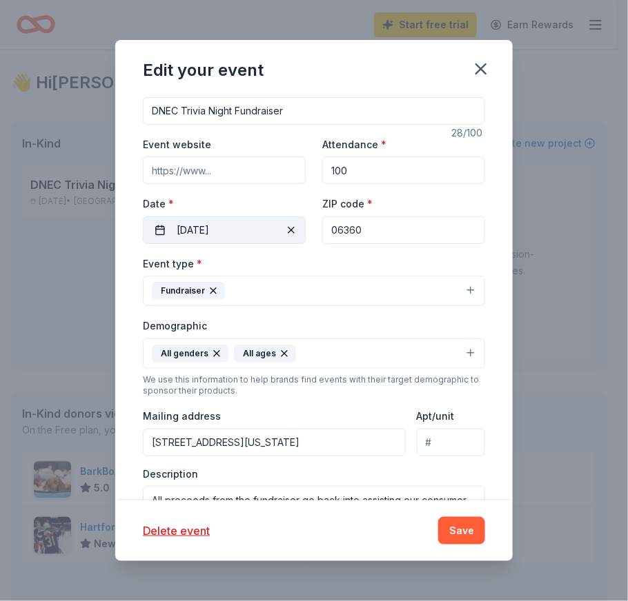
scroll to position [138, 0]
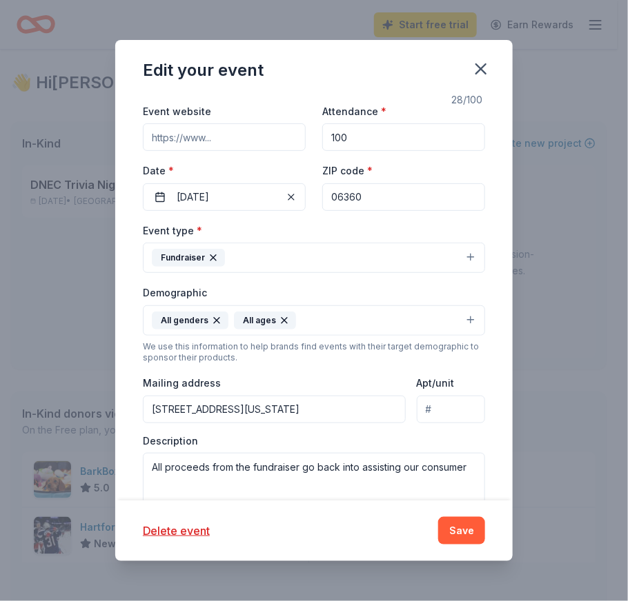
type input "DNEC Trivia Night Fundraiser"
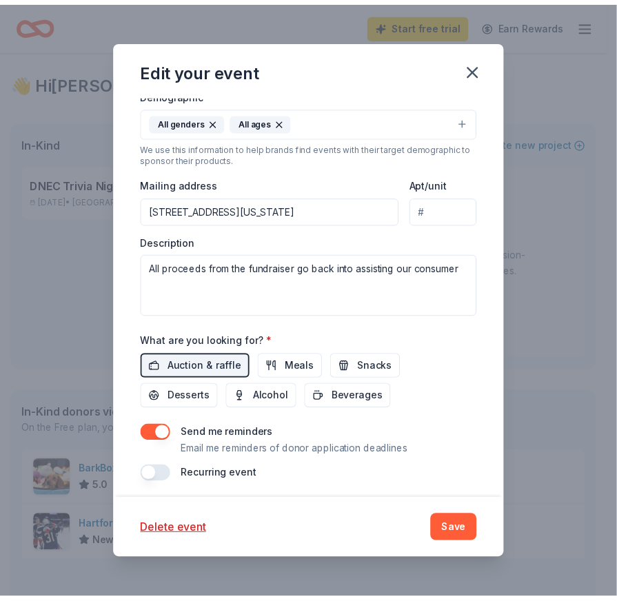
scroll to position [340, 0]
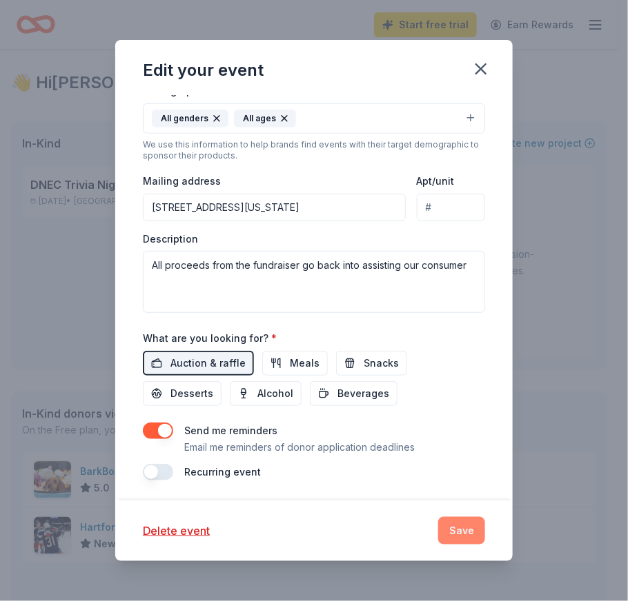
click at [467, 526] on button "Save" at bounding box center [461, 531] width 47 height 28
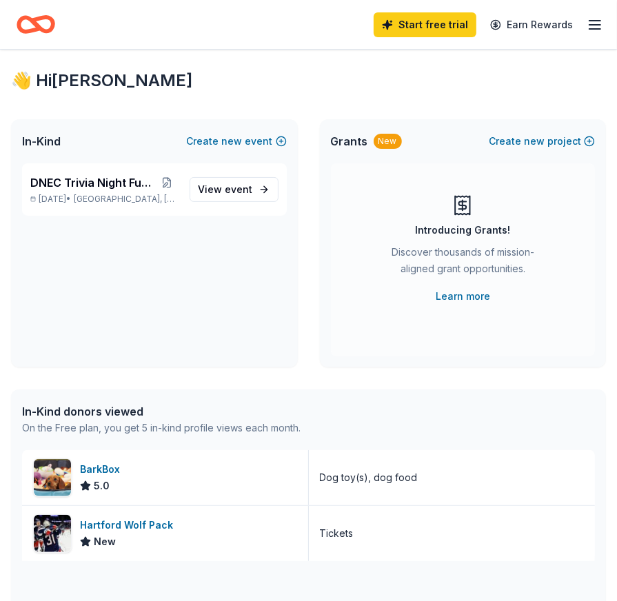
scroll to position [0, 0]
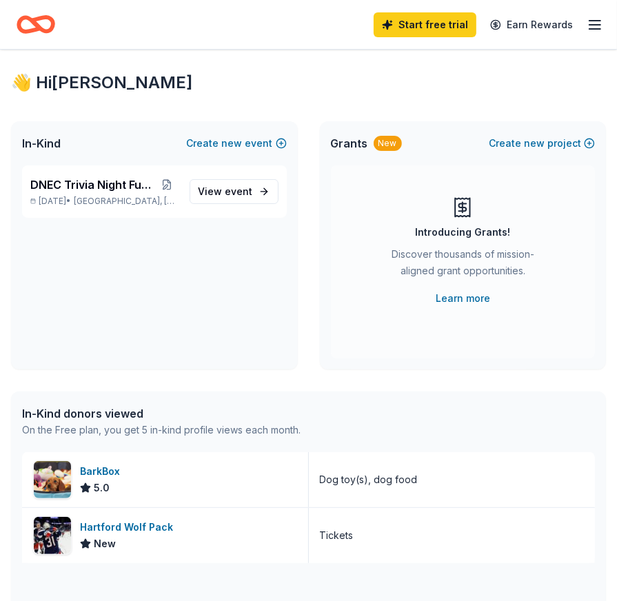
click at [32, 34] on icon "Home" at bounding box center [36, 24] width 39 height 32
click at [39, 17] on icon "Home" at bounding box center [42, 24] width 21 height 14
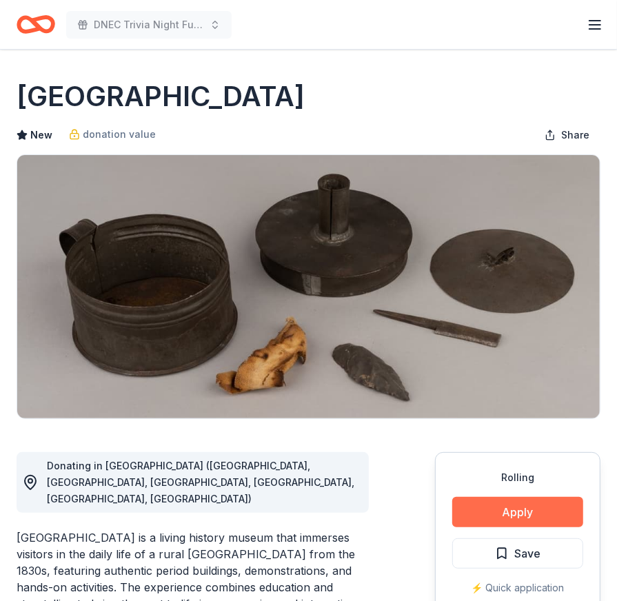
click at [503, 512] on button "Apply" at bounding box center [517, 512] width 131 height 30
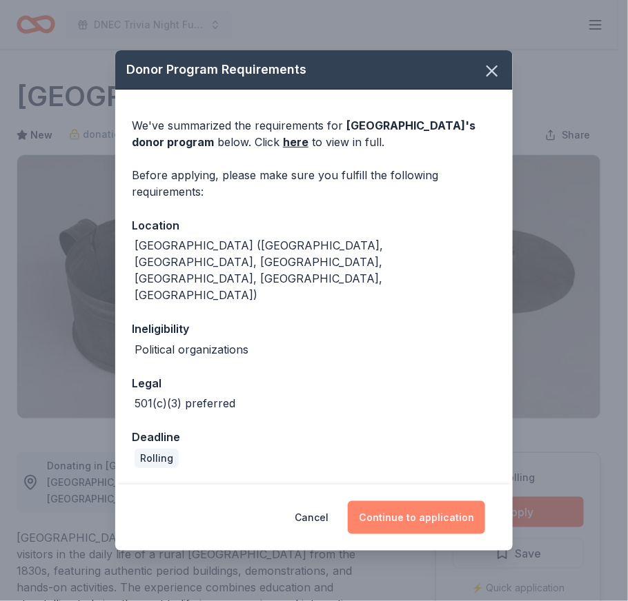
click at [392, 501] on button "Continue to application" at bounding box center [416, 517] width 137 height 33
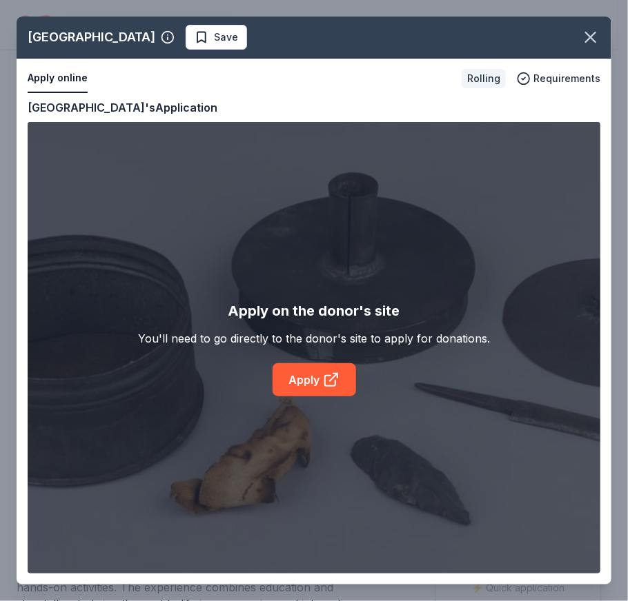
click at [334, 381] on div "[GEOGRAPHIC_DATA] Save Apply online Rolling Requirements Copy and paste your in…" at bounding box center [314, 301] width 594 height 568
click at [290, 383] on div "[GEOGRAPHIC_DATA] Save Apply online Rolling Requirements Copy and paste your in…" at bounding box center [314, 301] width 594 height 568
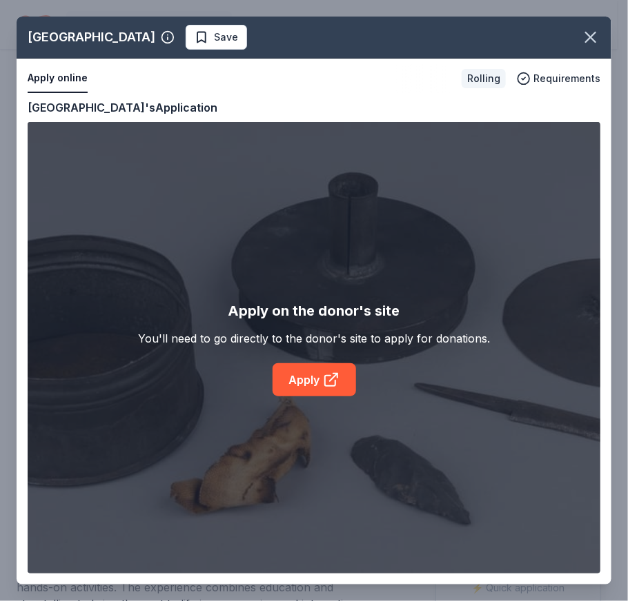
drag, startPoint x: 290, startPoint y: 383, endPoint x: 295, endPoint y: 388, distance: 7.8
drag, startPoint x: 295, startPoint y: 388, endPoint x: 589, endPoint y: 39, distance: 456.2
click at [589, 39] on icon "button" at bounding box center [591, 37] width 10 height 10
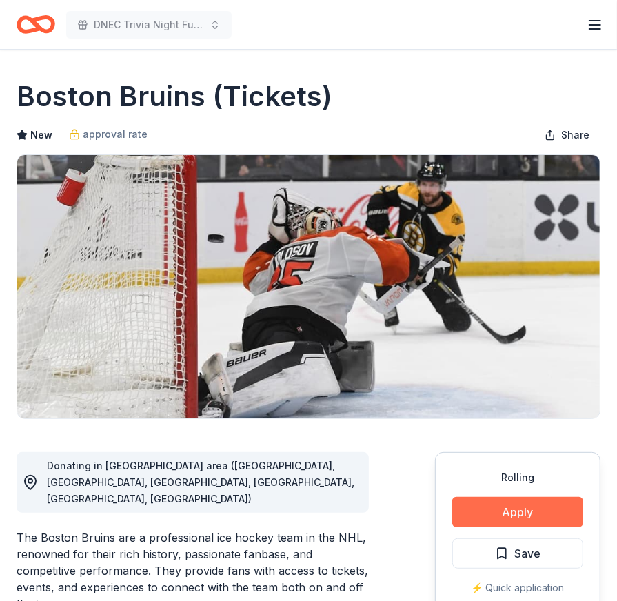
click at [535, 506] on button "Apply" at bounding box center [517, 512] width 131 height 30
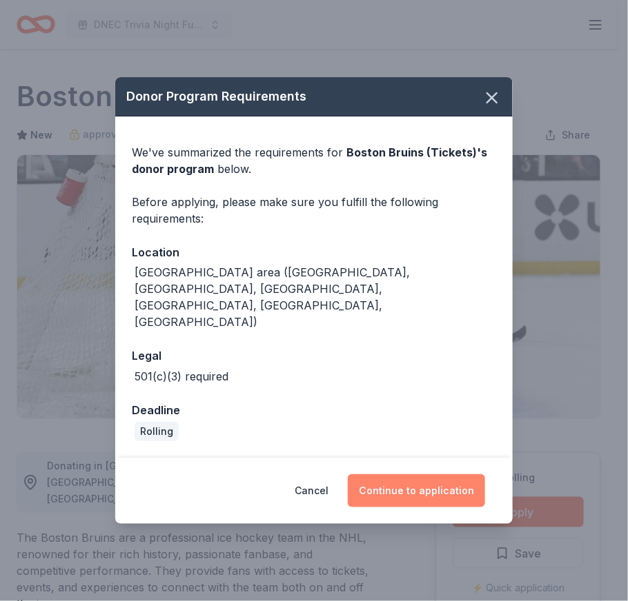
click at [443, 474] on button "Continue to application" at bounding box center [416, 490] width 137 height 33
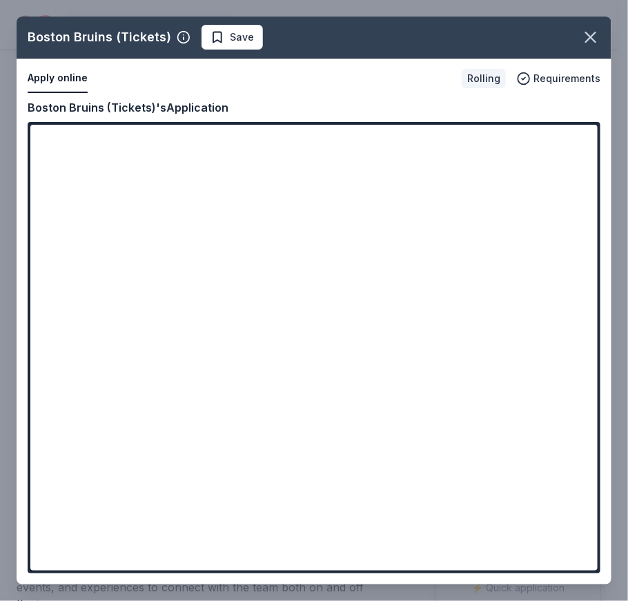
click at [297, 542] on div "Boston Bruins (Tickets) Save Apply online Rolling Requirements Copy and paste y…" at bounding box center [314, 301] width 594 height 568
click at [270, 552] on div "Boston Bruins (Tickets) Save Apply online Rolling Requirements Copy and paste y…" at bounding box center [314, 301] width 594 height 568
drag, startPoint x: 592, startPoint y: 210, endPoint x: 594, endPoint y: 365, distance: 155.2
click at [594, 365] on div "Boston Bruins (Tickets) Save Apply online Rolling Requirements Copy and paste y…" at bounding box center [314, 301] width 594 height 568
drag, startPoint x: 590, startPoint y: 184, endPoint x: 593, endPoint y: 323, distance: 139.3
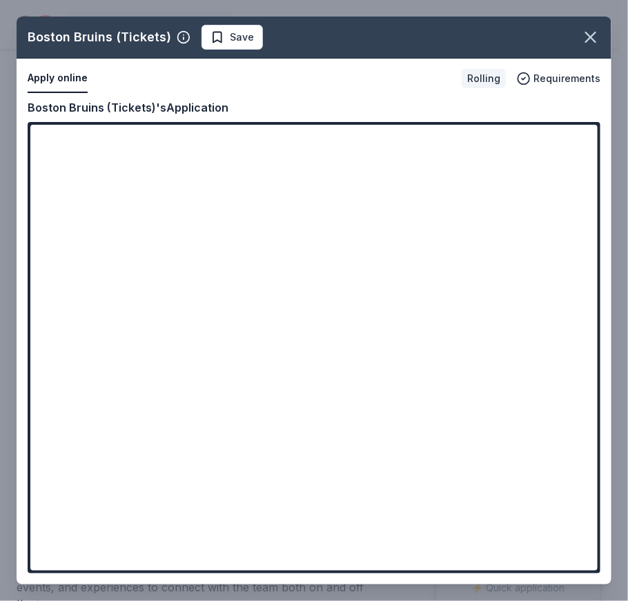
click at [593, 323] on div "Boston Bruins (Tickets) Save Apply online Rolling Requirements Copy and paste y…" at bounding box center [314, 301] width 594 height 568
click at [277, 92] on div "Boston Bruins (Tickets) Save Apply online Rolling Requirements Copy and paste y…" at bounding box center [314, 301] width 594 height 568
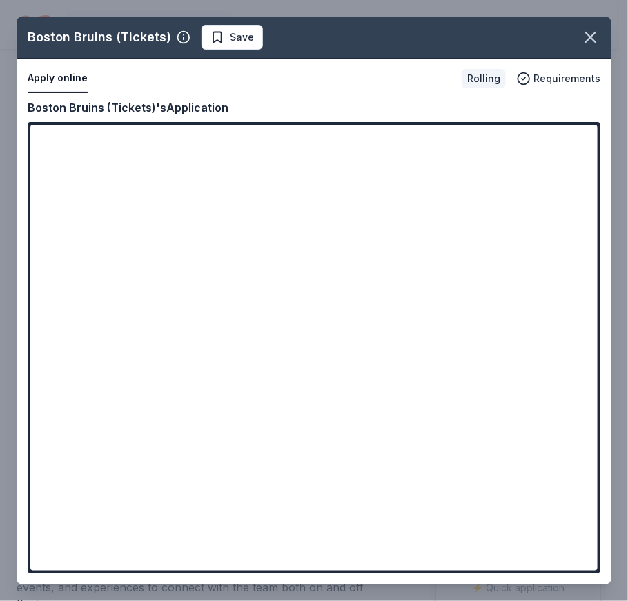
drag, startPoint x: 277, startPoint y: 92, endPoint x: 239, endPoint y: 97, distance: 38.3
click at [239, 97] on div "Boston Bruins (Tickets) Save Apply online Rolling Requirements Copy and paste y…" at bounding box center [314, 301] width 594 height 568
drag, startPoint x: 589, startPoint y: 192, endPoint x: 588, endPoint y: 281, distance: 89.0
click at [588, 281] on div "Boston Bruins (Tickets) Save Apply online Rolling Requirements Copy and paste y…" at bounding box center [314, 301] width 594 height 568
click at [274, 546] on div "Boston Bruins (Tickets) Save Apply online Rolling Requirements Copy and paste y…" at bounding box center [314, 301] width 594 height 568
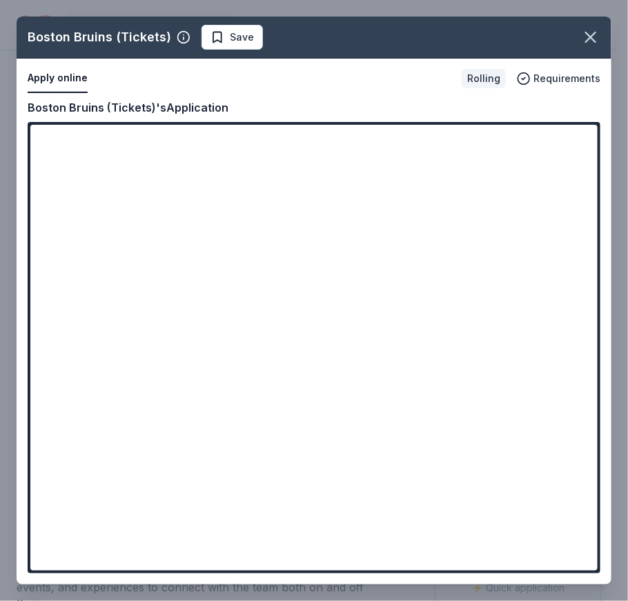
click at [274, 546] on div "Boston Bruins (Tickets) Save Apply online Rolling Requirements Copy and paste y…" at bounding box center [314, 301] width 594 height 568
click at [287, 549] on div "Boston Bruins (Tickets) Save Apply online Rolling Requirements Copy and paste y…" at bounding box center [314, 301] width 594 height 568
click at [595, 28] on icon "button" at bounding box center [590, 37] width 19 height 19
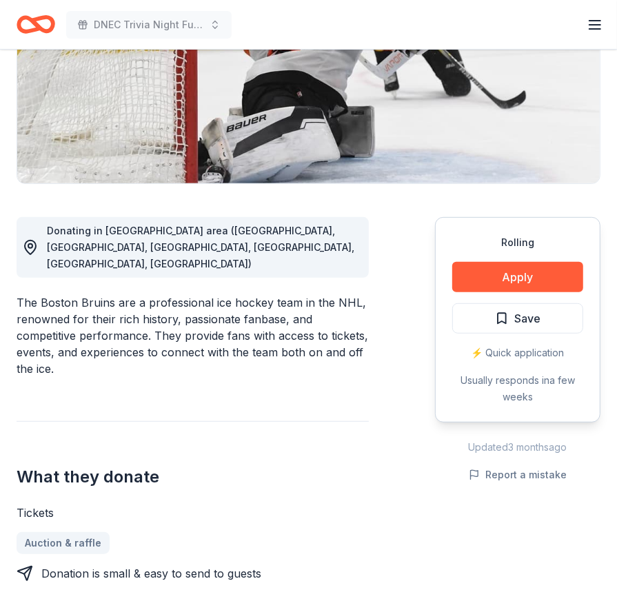
scroll to position [276, 0]
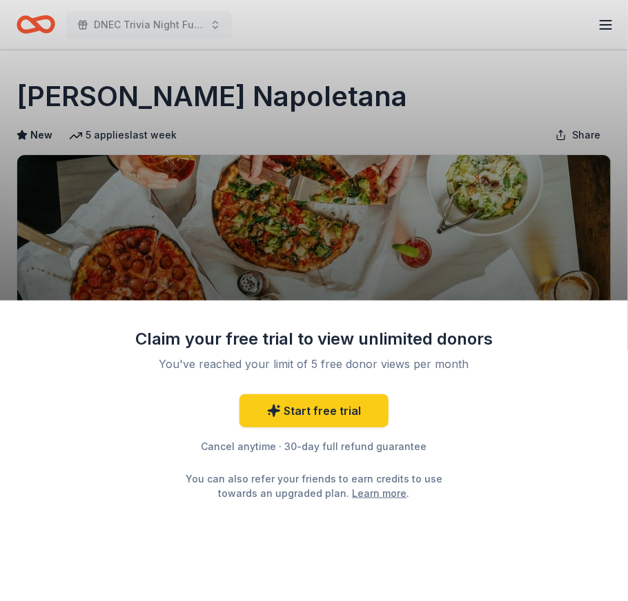
click at [530, 507] on div "Claim your free trial to view unlimited donors You've reached your limit of 5 f…" at bounding box center [314, 451] width 628 height 301
click at [514, 121] on div "Claim your free trial to view unlimited donors You've reached your limit of 5 f…" at bounding box center [314, 300] width 628 height 601
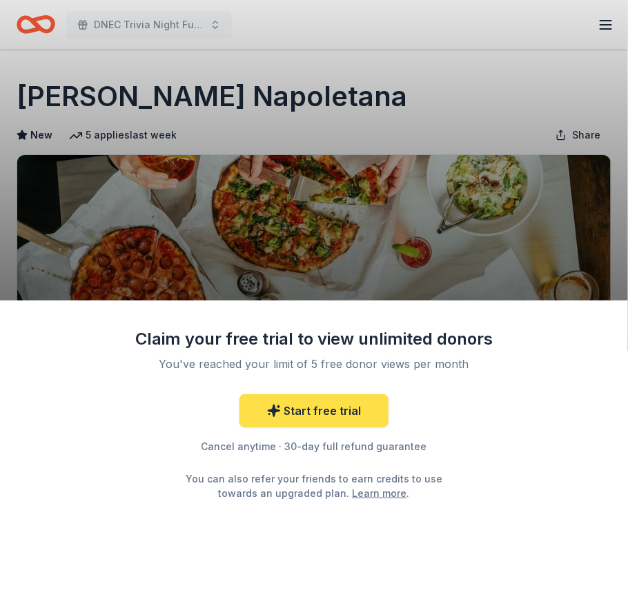
click at [351, 409] on link "Start free trial" at bounding box center [313, 410] width 149 height 33
